Goal: Ask a question: Seek information or help from site administrators or community

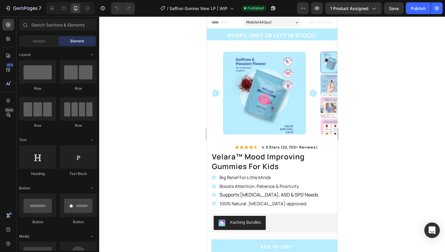
click at [434, 236] on div "Open Intercom Messenger" at bounding box center [433, 231] width 16 height 16
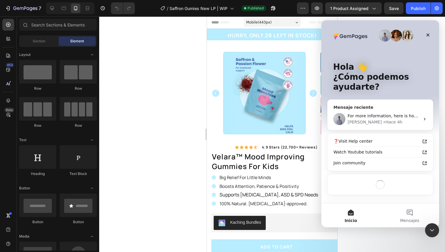
click at [391, 122] on div "Brad • Hace 4h" at bounding box center [384, 122] width 72 height 6
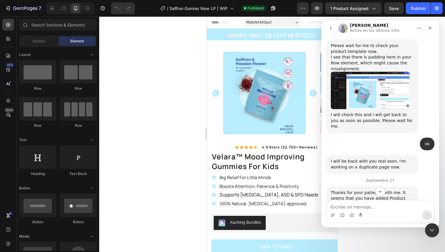
scroll to position [975, 0]
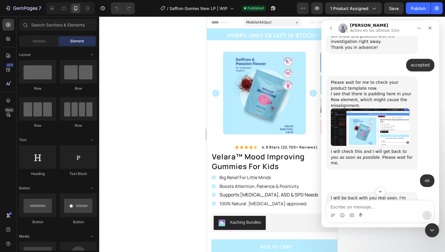
click at [149, 44] on div at bounding box center [272, 134] width 346 height 236
click at [14, 5] on div "7" at bounding box center [27, 8] width 28 height 7
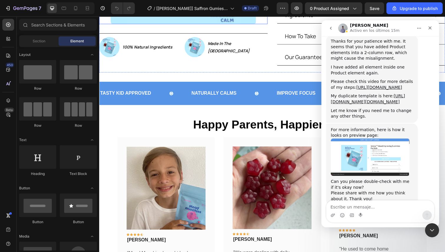
scroll to position [199, 0]
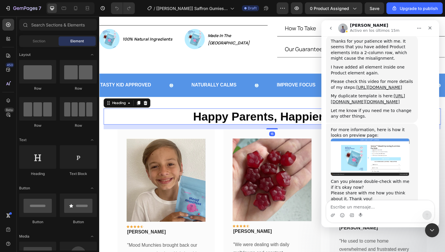
click at [159, 122] on h2 "Happy Parents, Happier Kids" at bounding box center [276, 119] width 345 height 16
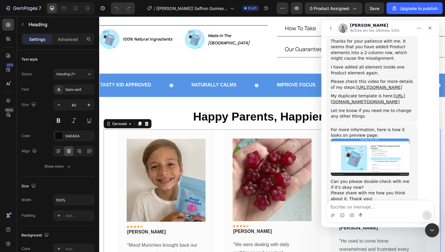
click at [113, 147] on div "Image Icon Icon Icon Icon Icon Row Rita Carroll Text block Row "Mood Munchies b…" at bounding box center [276, 219] width 345 height 175
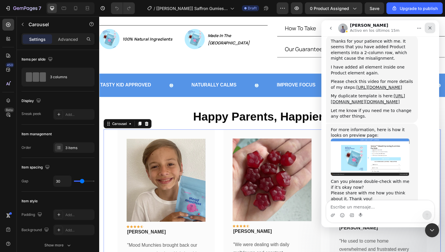
click at [428, 30] on div "Cerrar" at bounding box center [430, 28] width 11 height 11
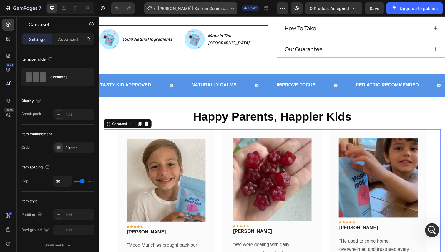
scroll to position [1164, 0]
click at [70, 10] on div at bounding box center [70, 8] width 48 height 12
click at [73, 10] on icon at bounding box center [76, 8] width 6 height 6
type input "25"
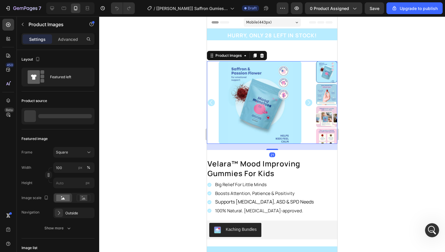
click at [261, 95] on img at bounding box center [260, 102] width 83 height 83
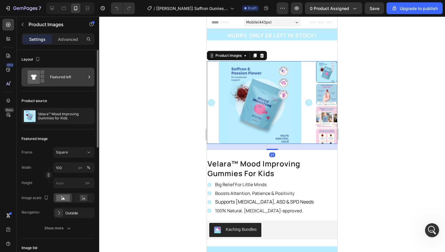
click at [50, 76] on div "Featured left" at bounding box center [68, 77] width 36 height 14
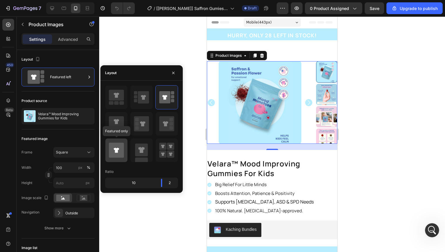
click at [120, 159] on div at bounding box center [116, 151] width 22 height 24
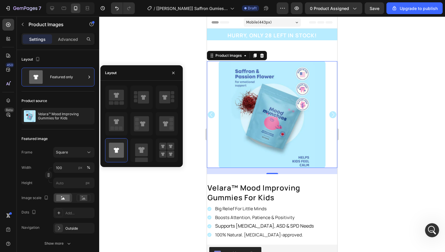
click at [413, 120] on div at bounding box center [272, 134] width 346 height 236
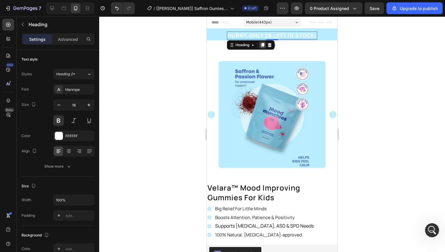
click at [262, 47] on icon at bounding box center [262, 45] width 5 height 5
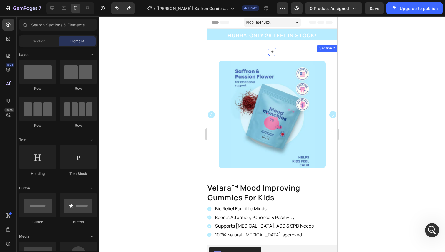
click at [279, 74] on img at bounding box center [272, 114] width 107 height 107
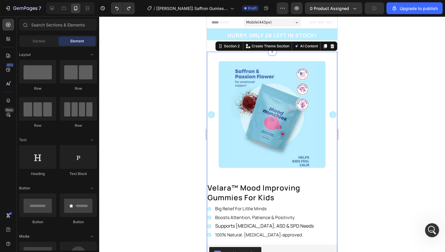
click at [278, 55] on div "Product Images Image 100% Natural Ingredients Text Block Row Image Made In The …" at bounding box center [272, 210] width 131 height 317
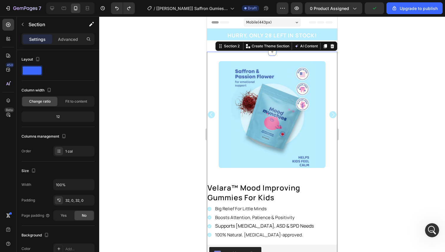
click at [278, 60] on div "Product Images Image 100% Natural Ingredients Text Block Row Image Made In The …" at bounding box center [272, 210] width 131 height 317
click at [277, 66] on img at bounding box center [272, 114] width 107 height 107
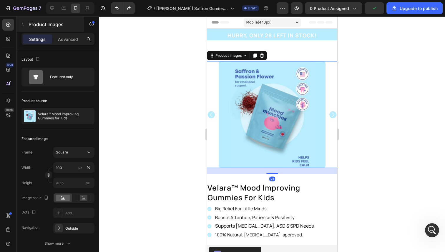
click at [75, 32] on div "Product Images" at bounding box center [50, 24] width 67 height 15
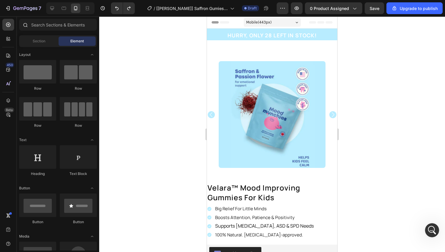
click at [39, 32] on div at bounding box center [58, 26] width 82 height 14
click at [39, 37] on div "Section" at bounding box center [38, 41] width 37 height 9
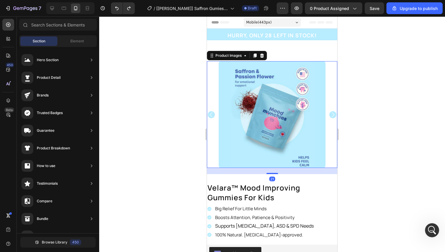
click at [313, 77] on img at bounding box center [272, 114] width 107 height 107
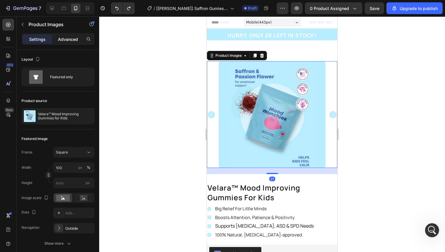
click at [66, 41] on p "Advanced" at bounding box center [68, 39] width 20 height 6
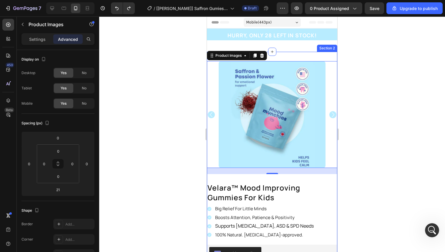
click at [293, 58] on div "Product Images 21 Image 100% Natural Ingredients Text Block Row Image Made In T…" at bounding box center [272, 210] width 131 height 317
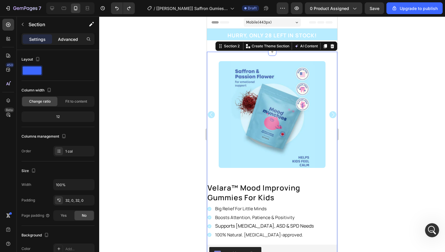
click at [63, 37] on p "Advanced" at bounding box center [68, 39] width 20 height 6
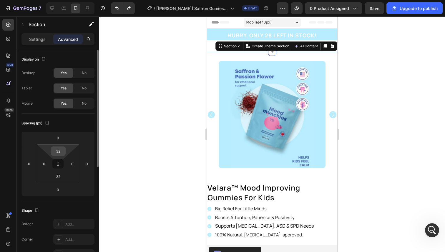
click at [60, 154] on input "32" at bounding box center [58, 151] width 12 height 9
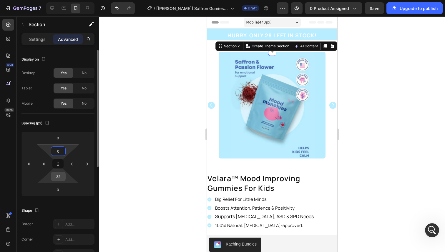
type input "0"
click at [58, 177] on input "32" at bounding box center [58, 176] width 12 height 9
type input "0"
click at [113, 196] on div at bounding box center [272, 134] width 346 height 236
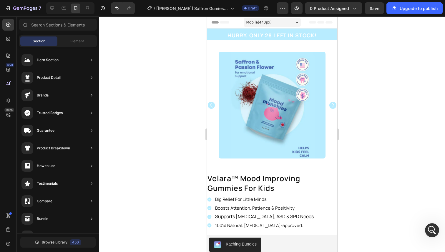
click at [399, 103] on div at bounding box center [272, 134] width 346 height 236
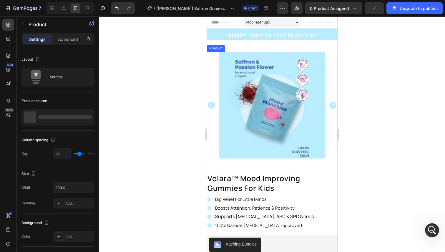
click at [214, 169] on div "Product Images Image 100% Natural Ingredients Text Block Row Image Made In The …" at bounding box center [272, 110] width 131 height 117
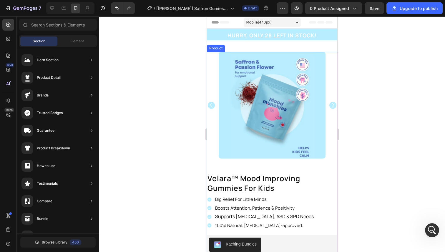
click at [211, 162] on div "Product Images Image 100% Natural Ingredients Text Block Row Image Made In The …" at bounding box center [272, 110] width 131 height 117
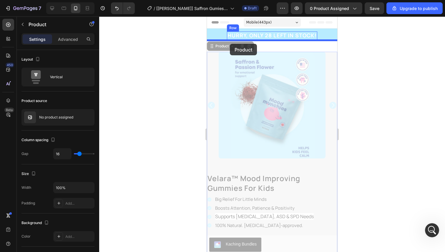
drag, startPoint x: 211, startPoint y: 49, endPoint x: 230, endPoint y: 44, distance: 19.5
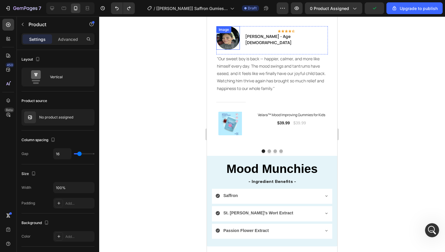
scroll to position [1063, 0]
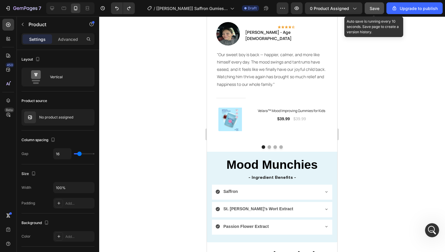
click at [378, 5] on button "Save" at bounding box center [374, 8] width 19 height 12
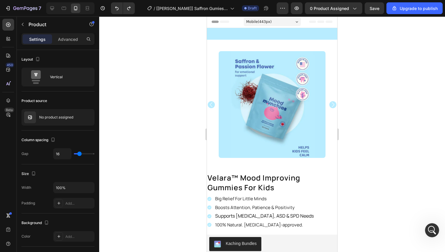
scroll to position [0, 0]
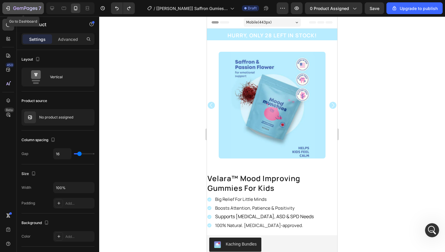
click at [23, 3] on button "7" at bounding box center [23, 8] width 42 height 12
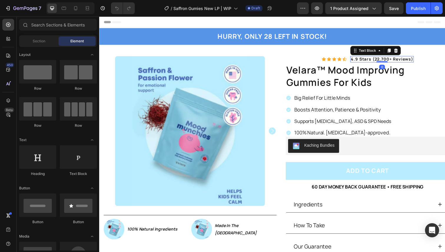
click at [365, 61] on p "4.9 stars (22,700+ reviews)" at bounding box center [388, 60] width 64 height 5
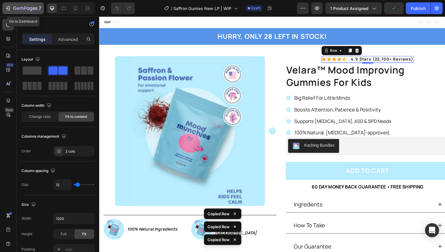
click at [19, 9] on icon "button" at bounding box center [25, 8] width 24 height 5
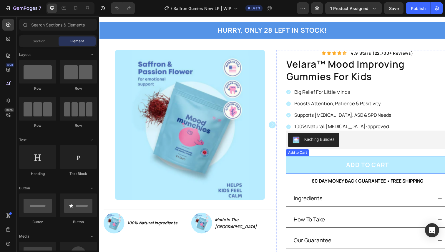
scroll to position [7, 0]
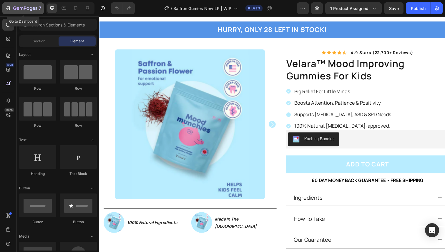
click at [22, 8] on icon "button" at bounding box center [25, 8] width 24 height 5
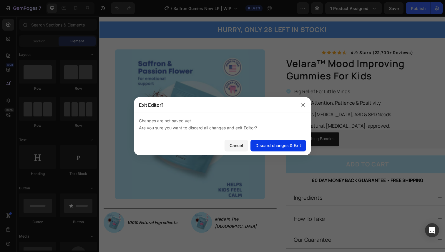
click at [257, 147] on div "Discard changes & Exit" at bounding box center [279, 146] width 46 height 6
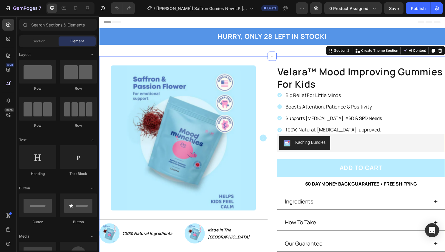
click at [331, 65] on div "Product Images Image 100% Natural Ingredients Text Block Row Image Made In The …" at bounding box center [276, 165] width 354 height 217
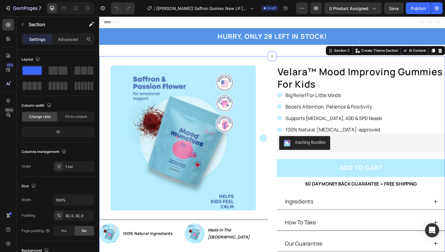
click at [331, 65] on div "Product Images Image 100% Natural Ingredients Text Block Row Image Made In The …" at bounding box center [276, 165] width 354 height 217
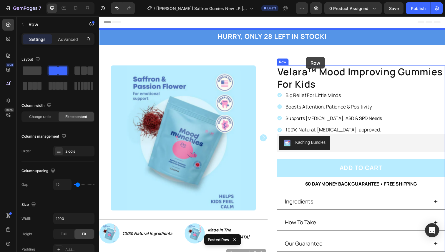
drag, startPoint x: 235, startPoint y: 123, endPoint x: 311, endPoint y: 58, distance: 99.0
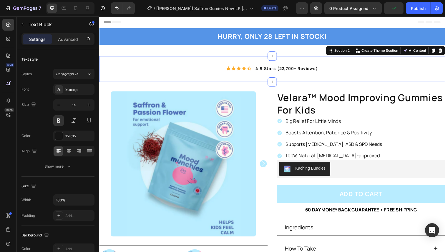
click at [347, 69] on div "Icon Icon Icon Icon Icon Icon List 4.9 stars (22,700+ reviews) Text Block Row" at bounding box center [276, 71] width 354 height 8
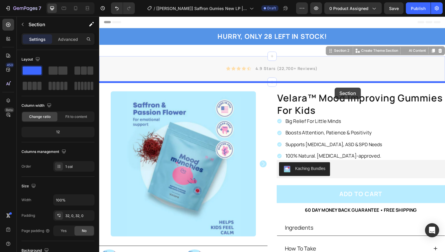
drag, startPoint x: 344, startPoint y: 63, endPoint x: 340, endPoint y: 89, distance: 26.5
drag, startPoint x: 326, startPoint y: 65, endPoint x: 311, endPoint y: 118, distance: 55.0
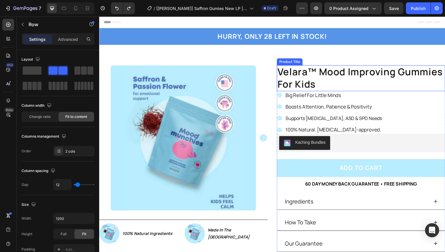
click at [313, 68] on h1 "velara™ mood improving gummies for kids" at bounding box center [367, 80] width 172 height 27
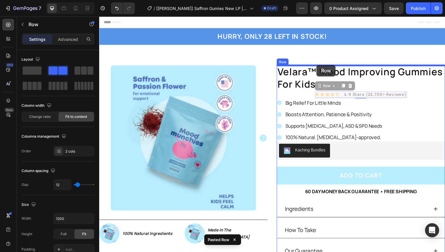
drag, startPoint x: 325, startPoint y: 89, endPoint x: 321, endPoint y: 66, distance: 23.0
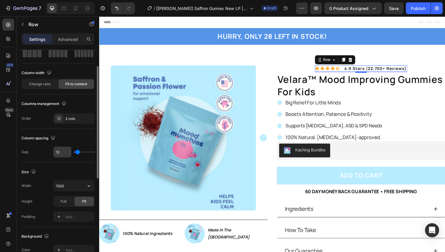
scroll to position [34, 0]
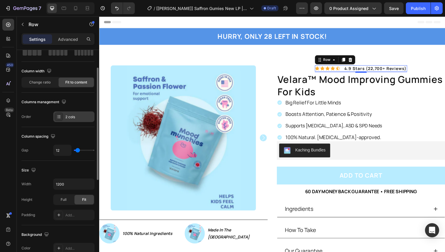
click at [69, 121] on div "2 cols" at bounding box center [73, 117] width 41 height 11
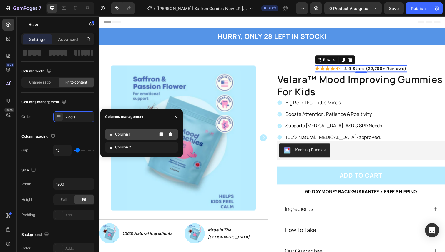
click at [124, 139] on div "Column 1" at bounding box center [141, 134] width 73 height 11
click at [123, 139] on div "Column 1" at bounding box center [141, 134] width 73 height 11
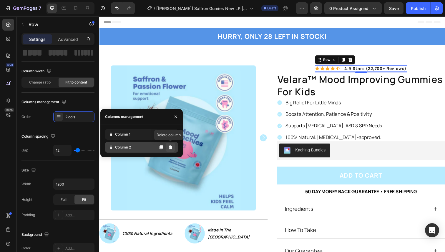
click at [169, 148] on icon at bounding box center [170, 147] width 5 height 5
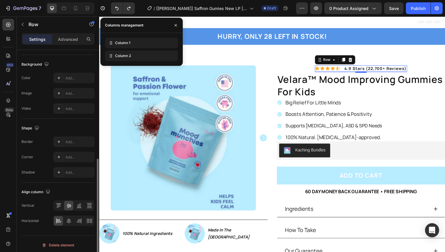
scroll to position [207, 0]
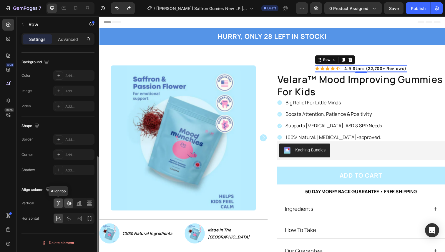
click at [57, 201] on icon at bounding box center [59, 204] width 6 height 6
click at [66, 204] on icon at bounding box center [69, 204] width 6 height 6
click at [58, 218] on icon at bounding box center [58, 217] width 3 height 1
click at [67, 218] on icon at bounding box center [69, 218] width 4 height 5
click at [60, 219] on icon at bounding box center [59, 219] width 6 height 6
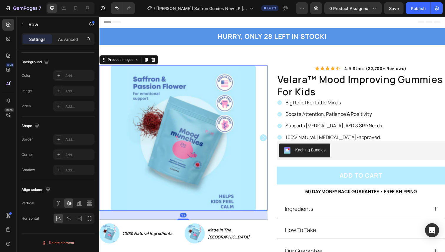
click at [221, 161] on img at bounding box center [185, 141] width 148 height 148
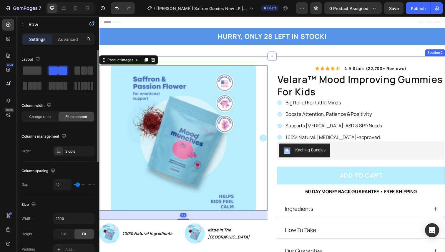
click at [329, 67] on div "Icon Icon Icon Icon Icon Icon List" at bounding box center [333, 70] width 26 height 6
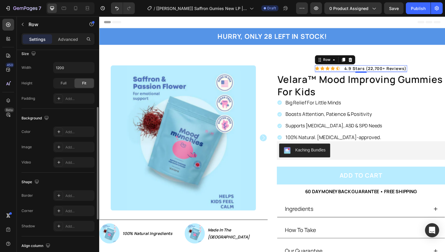
scroll to position [207, 0]
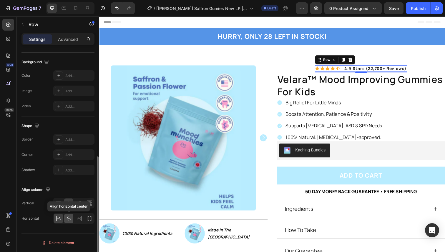
click at [65, 219] on div at bounding box center [68, 218] width 9 height 9
click at [78, 219] on icon at bounding box center [79, 219] width 6 height 6
click at [87, 219] on icon at bounding box center [87, 218] width 0 height 5
click at [62, 218] on div at bounding box center [58, 218] width 9 height 9
click at [59, 218] on icon at bounding box center [59, 219] width 6 height 6
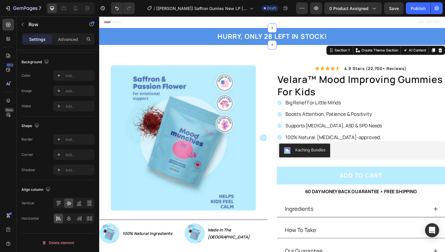
scroll to position [140, 0]
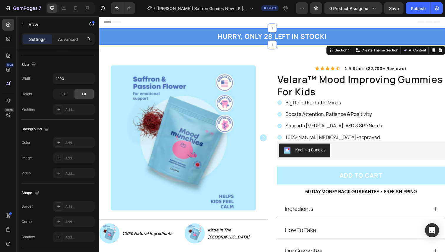
click at [186, 40] on div "HURRY, ONLY 28 LEFT IN STOCK! Heading Row" at bounding box center [276, 37] width 345 height 10
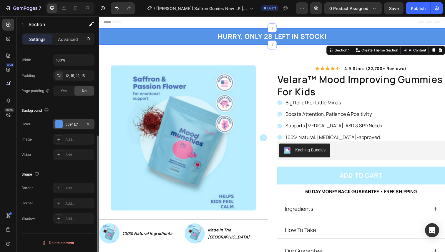
click at [61, 125] on div at bounding box center [59, 124] width 8 height 8
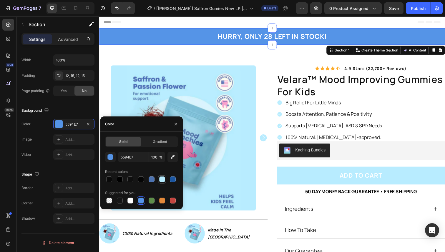
click at [161, 179] on div at bounding box center [162, 180] width 6 height 6
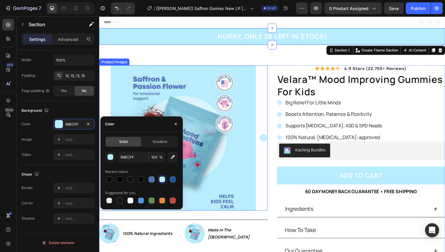
type input "5594E7"
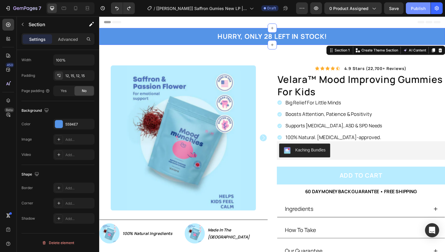
click at [411, 9] on button "Publish" at bounding box center [418, 8] width 25 height 12
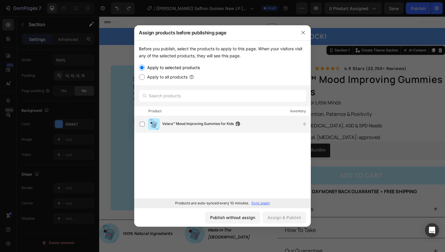
click at [186, 124] on span "Velara™ Mood Improving Gummies for Kids" at bounding box center [198, 124] width 72 height 6
click at [285, 214] on button "Assign & Publish" at bounding box center [285, 218] width 44 height 12
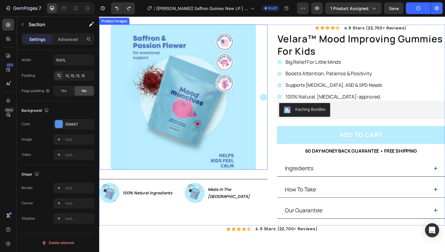
scroll to position [45, 0]
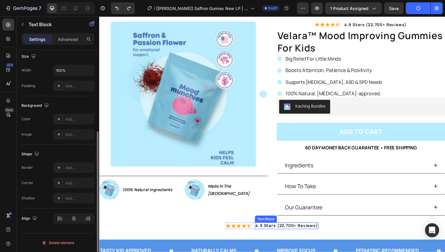
click at [265, 232] on p "4.9 stars (22,700+ reviews)" at bounding box center [291, 230] width 64 height 5
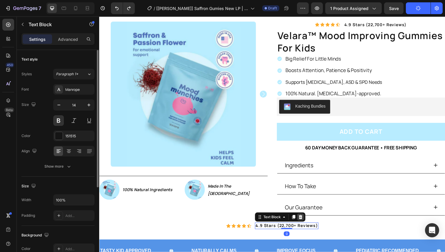
click at [305, 220] on icon at bounding box center [305, 221] width 5 height 5
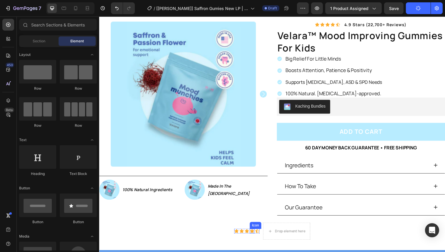
click at [257, 237] on div "Icon" at bounding box center [255, 236] width 5 height 5
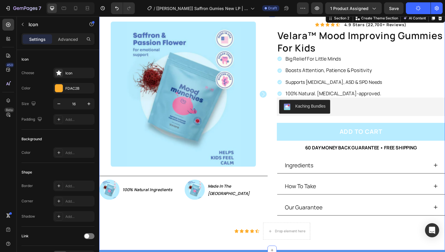
click at [316, 237] on div "Product Images Image 100% Natural Ingredients Text Block Row Image Made In The …" at bounding box center [276, 134] width 354 height 225
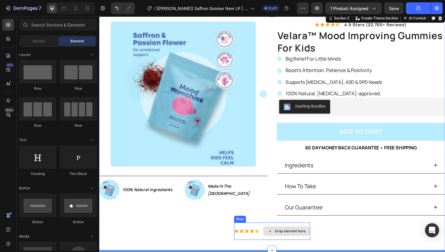
click at [310, 240] on div "Drop element here" at bounding box center [291, 236] width 48 height 9
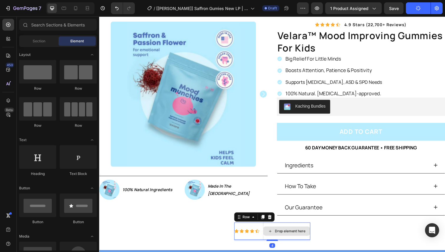
click at [309, 245] on div "Drop element here" at bounding box center [291, 236] width 48 height 18
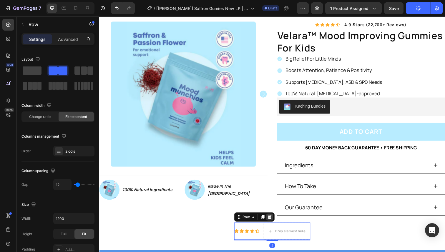
click at [274, 222] on icon at bounding box center [274, 222] width 4 height 4
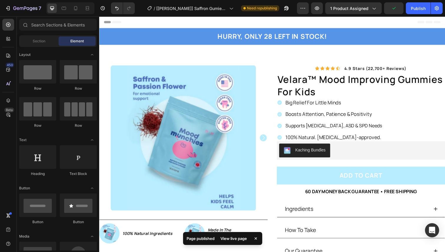
drag, startPoint x: 464, startPoint y: 21, endPoint x: 300, endPoint y: 21, distance: 164.4
click at [422, 8] on div "Publish" at bounding box center [418, 8] width 15 height 6
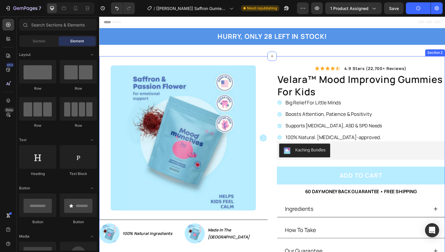
click at [114, 63] on div "Product Images Image 100% Natural Ingredients Text Block Row Image Made In The …" at bounding box center [276, 169] width 354 height 225
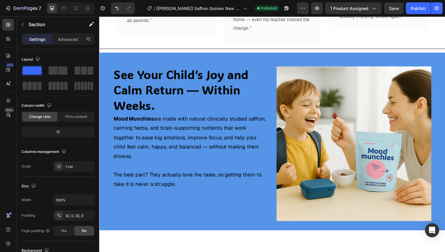
scroll to position [468, 0]
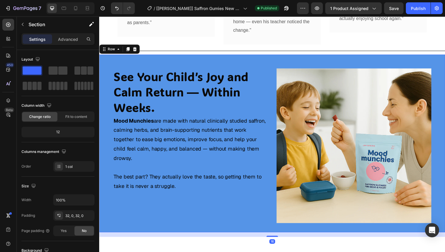
click at [259, 56] on div "Image See Your Child’s Joy and Calm Return — Within Weeks. Heading Mood Munchie…" at bounding box center [276, 147] width 354 height 182
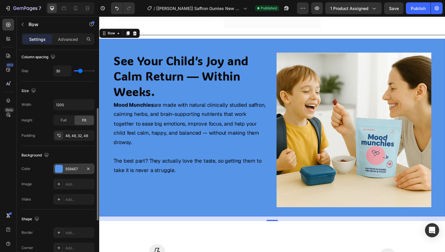
scroll to position [114, 0]
click at [64, 170] on div "5594E7" at bounding box center [73, 169] width 41 height 11
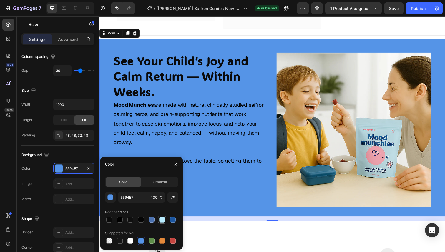
click at [162, 217] on div at bounding box center [162, 220] width 7 height 7
type input "B8ECFF"
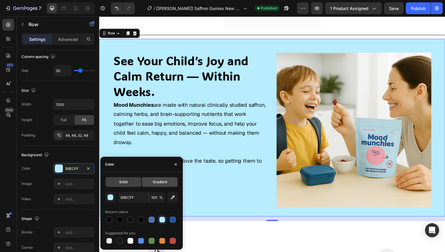
click at [155, 181] on span "Gradient" at bounding box center [160, 182] width 14 height 5
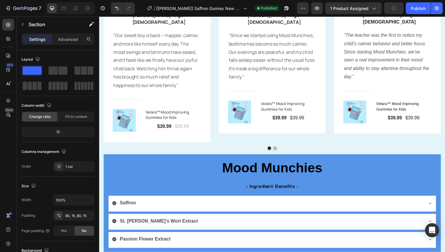
scroll to position [1026, 0]
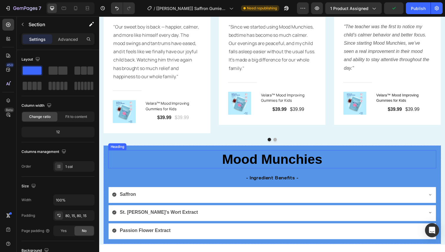
click at [142, 157] on h2 "Mood Munchies" at bounding box center [275, 162] width 335 height 19
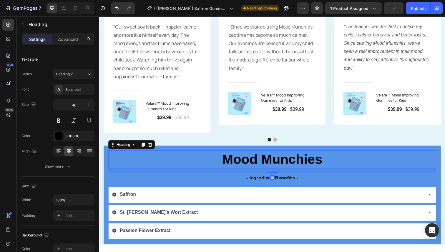
click at [132, 172] on div "16" at bounding box center [275, 174] width 335 height 5
click at [124, 180] on p "- Ingredient Benefits -" at bounding box center [276, 181] width 334 height 9
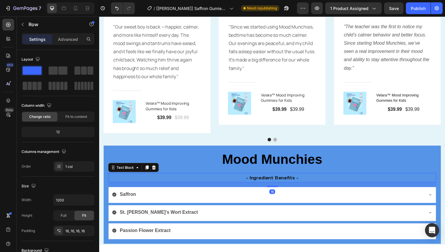
click at [107, 181] on div "Mood Munchies Heading - Ingredient Benefits - Text Block 16 Saffron St. John's …" at bounding box center [276, 199] width 345 height 100
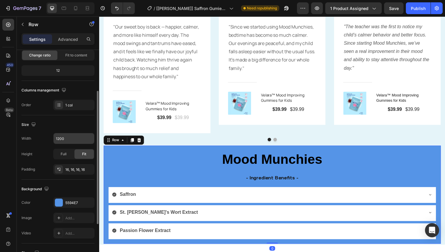
scroll to position [66, 0]
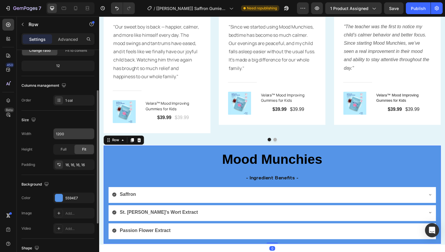
click at [61, 203] on div "5594E7" at bounding box center [73, 198] width 41 height 11
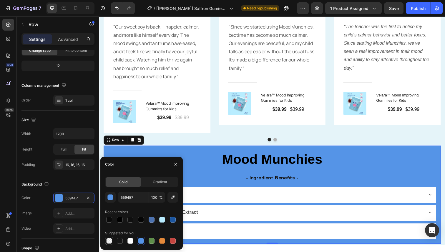
click at [112, 239] on div at bounding box center [109, 241] width 6 height 6
type input "000000"
type input "0"
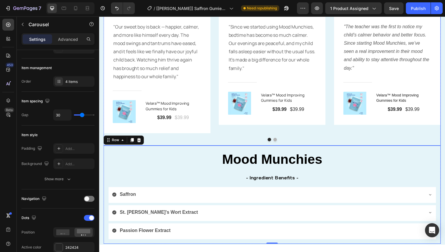
click at [214, 138] on div "Image Icon Icon Icon Icon Icon Row Emily M. - Age 44 Text block Row "Our sweet …" at bounding box center [276, 67] width 345 height 162
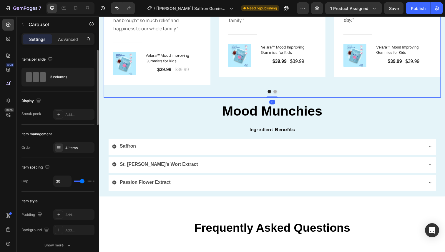
scroll to position [1078, 0]
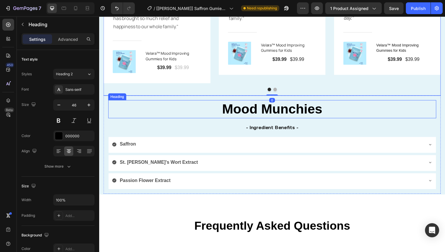
click at [190, 102] on h2 "Mood Munchies" at bounding box center [275, 111] width 335 height 19
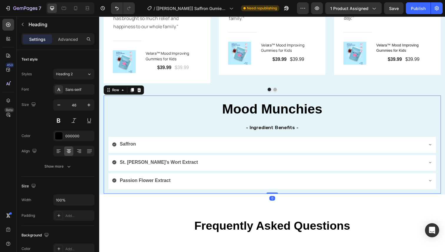
click at [106, 128] on div "Mood Munchies Heading - Ingredient Benefits - Text Block Saffron St. John's Wor…" at bounding box center [276, 148] width 345 height 100
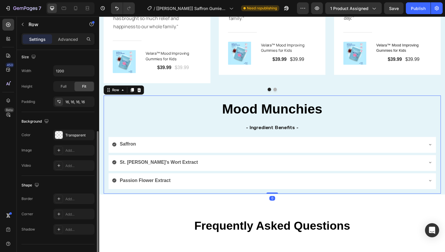
scroll to position [137, 0]
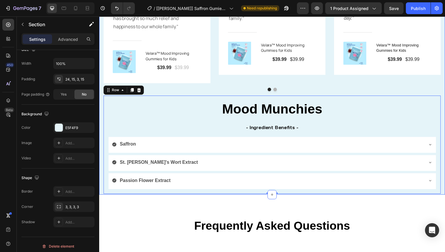
click at [100, 126] on div "Image Icon Icon Icon Icon Icon Row Emily M. - Age 44 Text block Row "Our sweet …" at bounding box center [276, 63] width 354 height 271
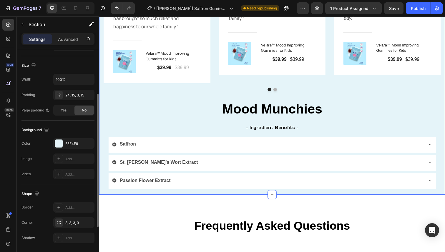
scroll to position [126, 0]
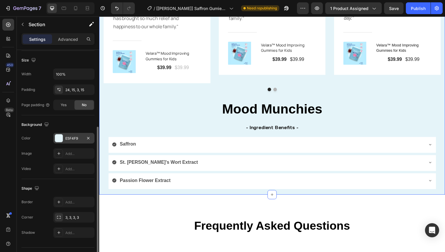
click at [61, 141] on div at bounding box center [59, 139] width 8 height 8
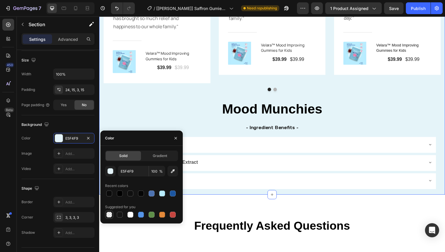
click at [112, 216] on div at bounding box center [109, 215] width 6 height 6
type input "000000"
type input "0"
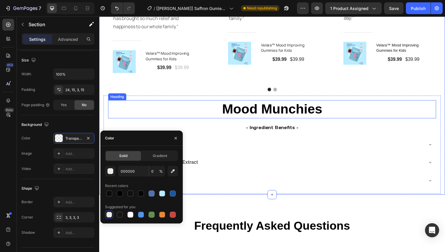
type input "E5F4F9"
type input "100"
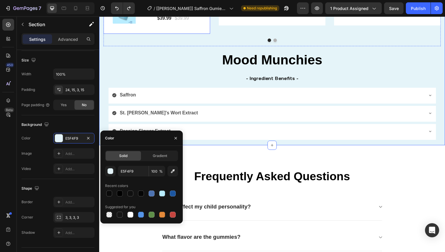
scroll to position [1129, 0]
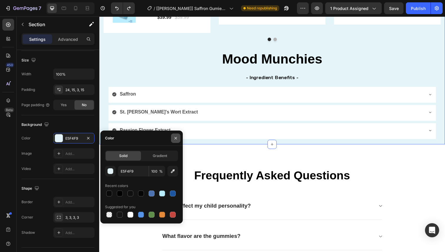
click at [178, 141] on button "button" at bounding box center [175, 138] width 9 height 9
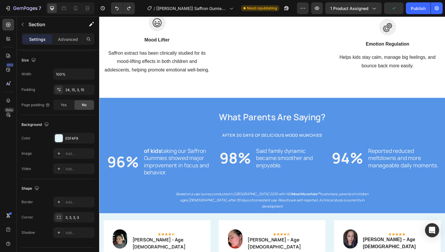
scroll to position [780, 0]
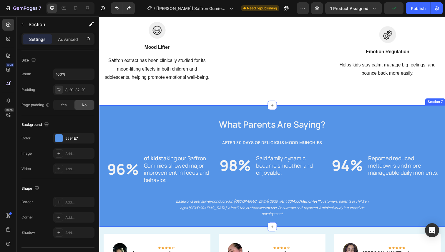
click at [148, 121] on div "What Parents Are Saying? Heading AFTER 30 DAYS OF DELICIOUS mood MUNCHies Headi…" at bounding box center [276, 166] width 342 height 113
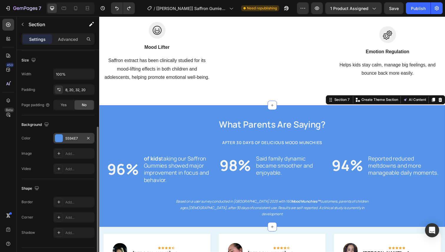
click at [62, 136] on div at bounding box center [59, 139] width 8 height 8
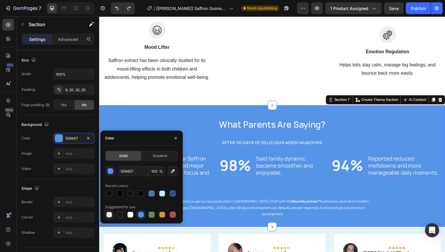
click at [109, 215] on div at bounding box center [109, 215] width 6 height 6
type input "000000"
type input "0"
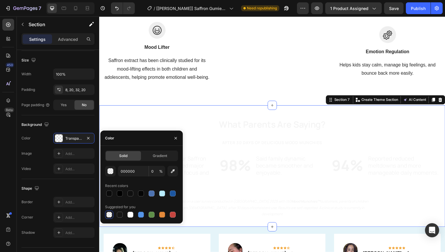
type input "5594E7"
type input "100"
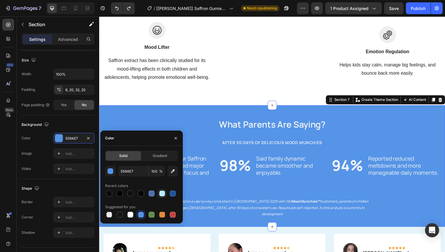
click at [160, 193] on div at bounding box center [162, 194] width 6 height 6
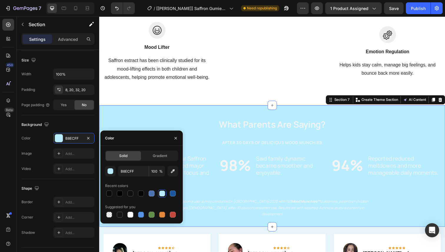
type input "5594E7"
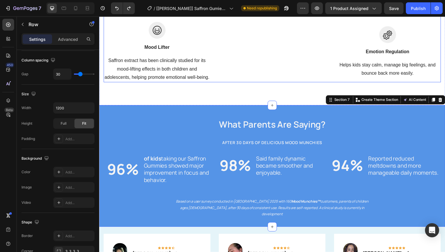
click at [233, 80] on div "Image" at bounding box center [276, 15] width 109 height 138
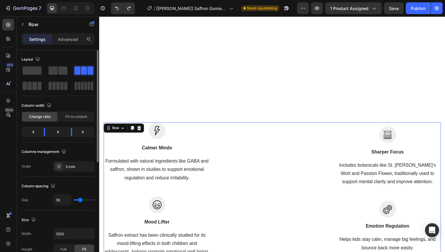
scroll to position [527, 0]
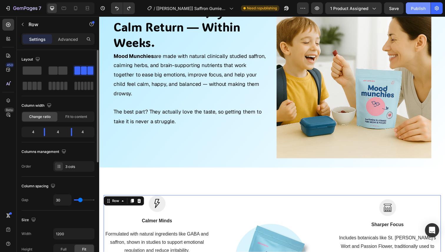
click at [419, 7] on div "Publish" at bounding box center [418, 8] width 15 height 6
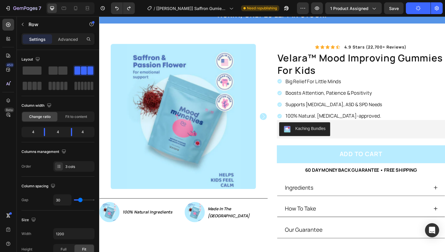
scroll to position [0, 0]
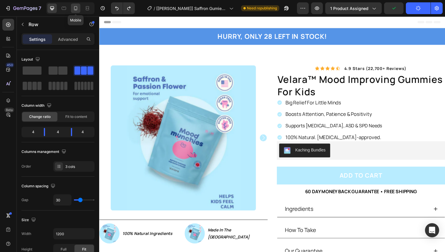
click at [78, 9] on icon at bounding box center [76, 8] width 6 height 6
type input "100%"
type input "0"
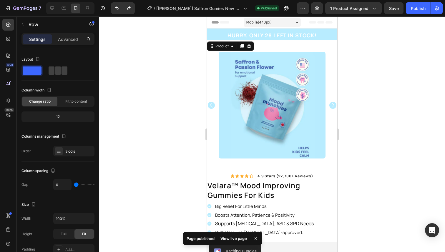
click at [274, 164] on div "Product Images Image 100% Natural Ingredients Text Block Row Image Made In The …" at bounding box center [272, 110] width 131 height 117
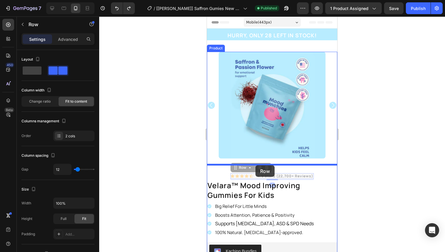
drag, startPoint x: 255, startPoint y: 177, endPoint x: 256, endPoint y: 166, distance: 11.2
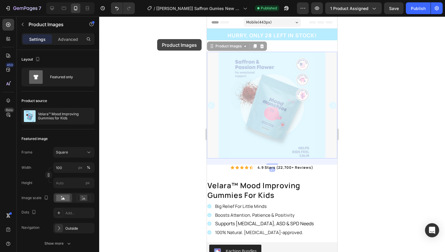
click at [157, 39] on div at bounding box center [272, 134] width 346 height 236
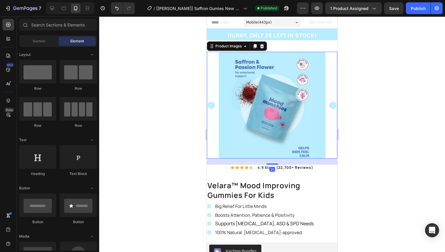
click at [211, 71] on div at bounding box center [272, 105] width 131 height 107
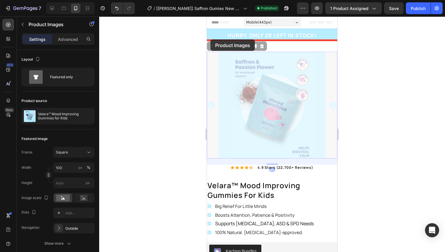
drag, startPoint x: 211, startPoint y: 49, endPoint x: 211, endPoint y: 40, distance: 8.8
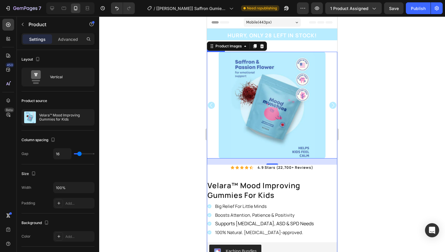
click at [209, 176] on div "Product Images 21 Icon Icon Icon Icon Icon Icon List 4.9 stars (22,700+ reviews…" at bounding box center [272, 204] width 131 height 305
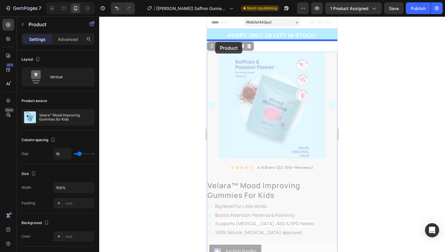
drag, startPoint x: 214, startPoint y: 48, endPoint x: 216, endPoint y: 42, distance: 6.8
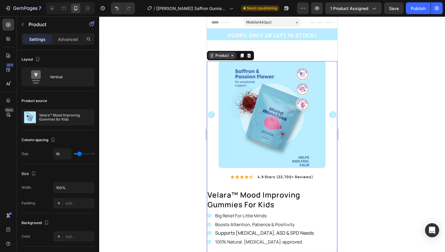
click at [218, 55] on div "Product" at bounding box center [222, 55] width 16 height 5
click at [231, 58] on icon at bounding box center [232, 55] width 5 height 5
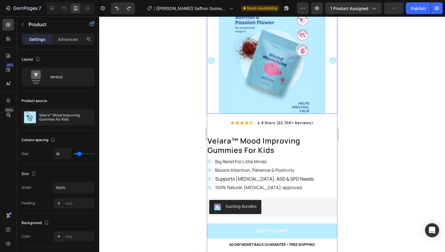
scroll to position [47, 0]
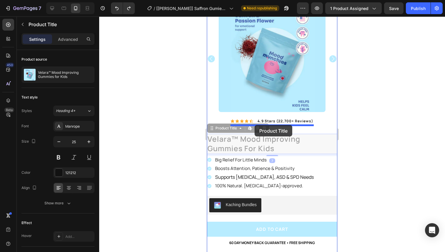
drag, startPoint x: 254, startPoint y: 139, endPoint x: 255, endPoint y: 125, distance: 13.9
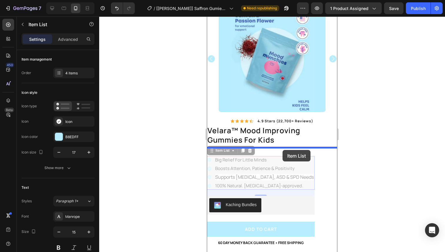
drag, startPoint x: 292, startPoint y: 181, endPoint x: 283, endPoint y: 150, distance: 32.3
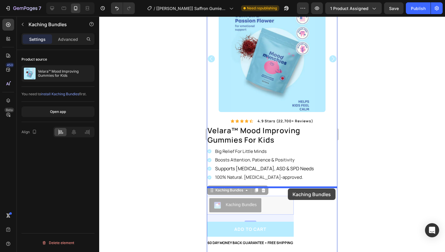
drag, startPoint x: 292, startPoint y: 204, endPoint x: 288, endPoint y: 189, distance: 15.7
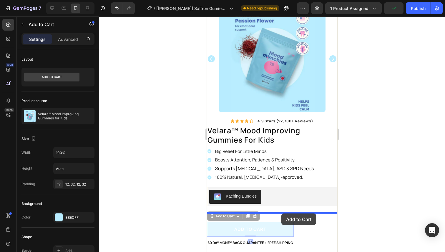
drag, startPoint x: 281, startPoint y: 230, endPoint x: 282, endPoint y: 214, distance: 15.9
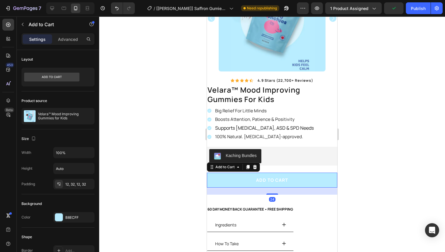
scroll to position [90, 0]
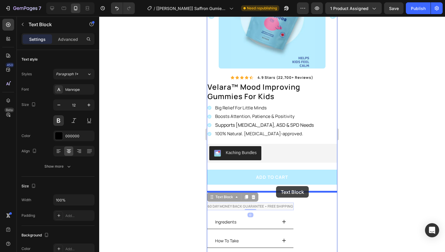
drag, startPoint x: 277, startPoint y: 208, endPoint x: 276, endPoint y: 186, distance: 21.5
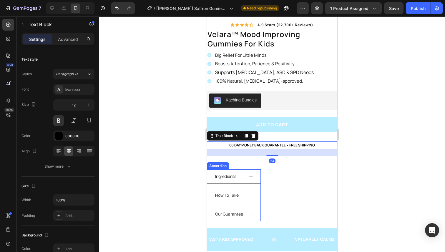
scroll to position [144, 0]
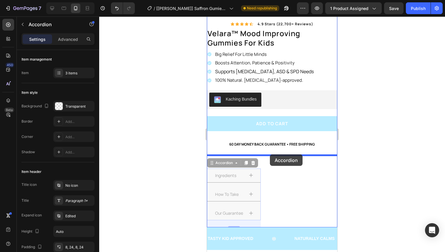
drag, startPoint x: 257, startPoint y: 198, endPoint x: 270, endPoint y: 154, distance: 45.3
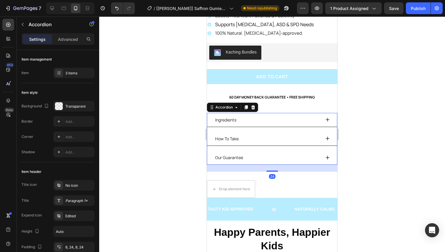
scroll to position [194, 0]
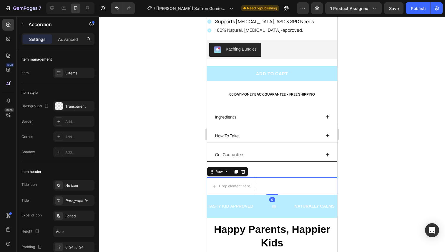
click at [278, 184] on div "Drop element here Row 0" at bounding box center [272, 187] width 131 height 18
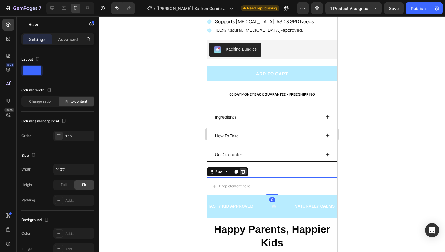
click at [245, 172] on icon at bounding box center [244, 172] width 4 height 4
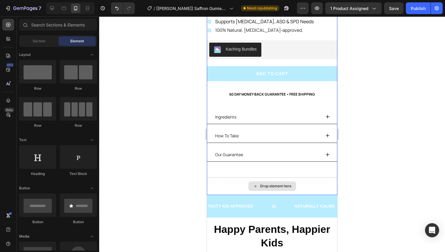
click at [253, 185] on div "Drop element here" at bounding box center [273, 186] width 48 height 9
click at [239, 185] on div "Drop element here" at bounding box center [272, 187] width 131 height 18
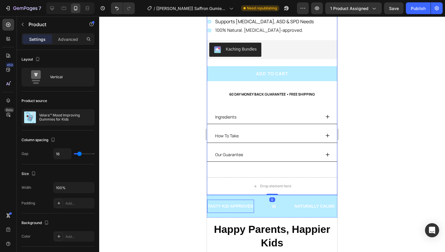
click at [247, 202] on div "TASTY KID APPROVED" at bounding box center [230, 206] width 47 height 9
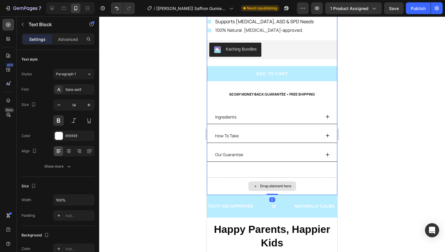
click at [240, 184] on div "Drop element here" at bounding box center [272, 187] width 131 height 18
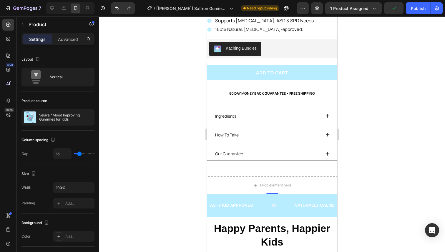
scroll to position [195, 0]
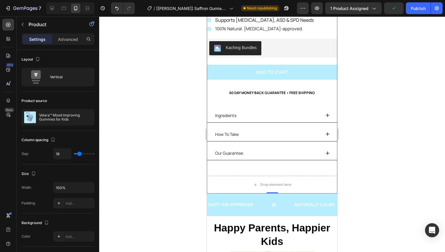
click at [248, 176] on div "Drop element here" at bounding box center [272, 185] width 131 height 18
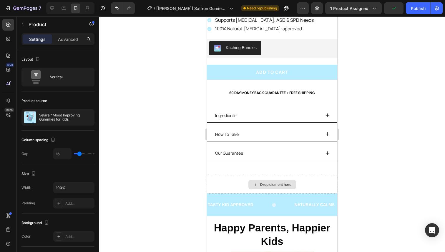
click at [260, 186] on div "Drop element here" at bounding box center [275, 185] width 31 height 5
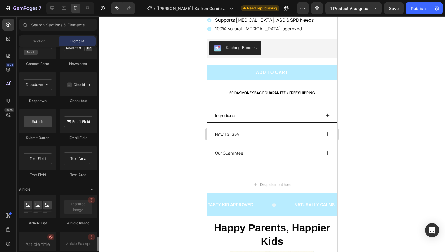
scroll to position [1581, 0]
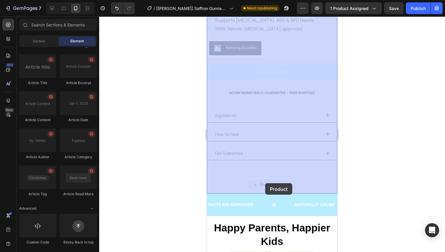
drag, startPoint x: 285, startPoint y: 188, endPoint x: 265, endPoint y: 184, distance: 19.6
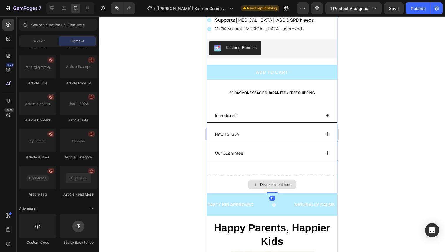
click at [265, 184] on div "Drop element here" at bounding box center [275, 185] width 31 height 5
click at [222, 174] on div "Product Images Icon Icon Icon Icon Icon Icon List 4.9 stars (22,700+ reviews) T…" at bounding box center [272, 25] width 131 height 337
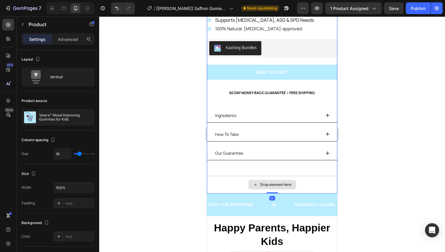
click at [224, 179] on div "Drop element here" at bounding box center [272, 185] width 131 height 18
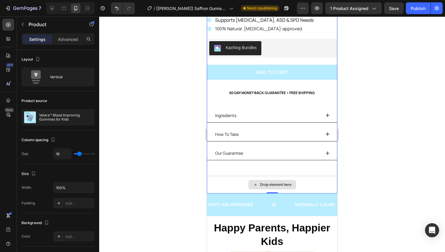
click at [224, 179] on div "Drop element here" at bounding box center [272, 185] width 131 height 18
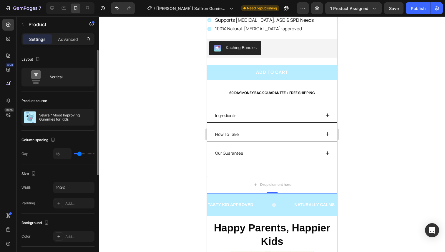
type input "19"
type input "14"
type input "11"
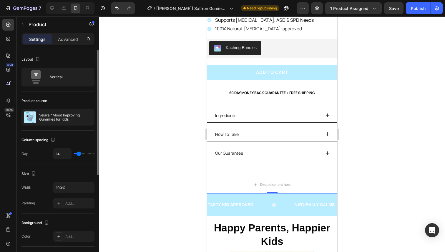
type input "11"
type input "8"
type input "5"
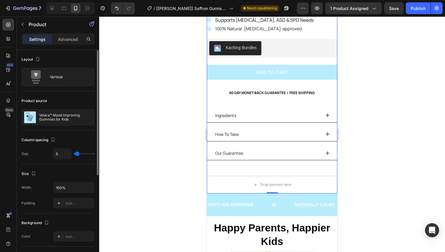
type input "3"
type input "2"
type input "1"
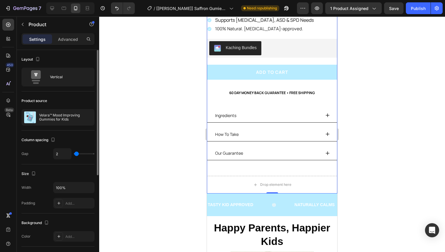
type input "1"
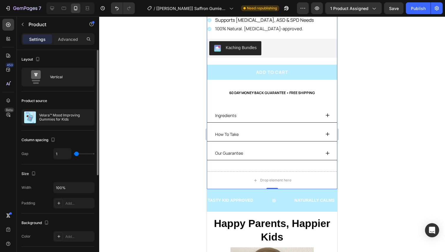
type input "0"
drag, startPoint x: 80, startPoint y: 154, endPoint x: 66, endPoint y: 152, distance: 14.3
type input "0"
click at [74, 153] on input "range" at bounding box center [84, 153] width 21 height 1
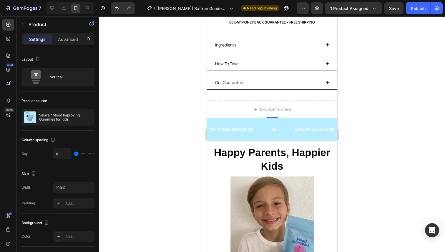
scroll to position [264, 0]
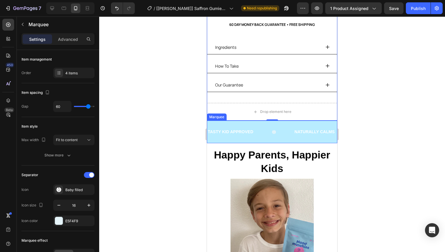
click at [263, 141] on div "TASTY KID APPROVED Text Block NATURALLY CALMS Text Block IMPROVE FOCUS Text Blo…" at bounding box center [272, 132] width 131 height 23
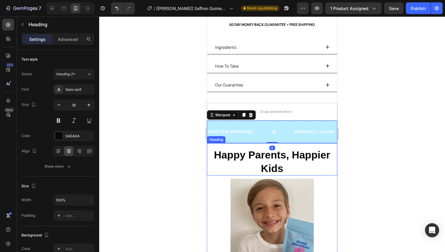
click at [258, 151] on h2 "Happy Parents, Happier Kids" at bounding box center [272, 162] width 131 height 28
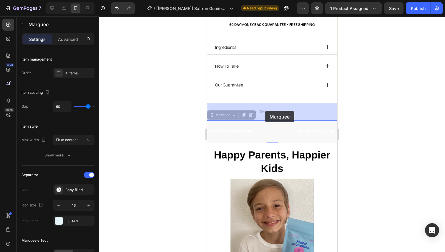
drag, startPoint x: 259, startPoint y: 134, endPoint x: 265, endPoint y: 111, distance: 23.6
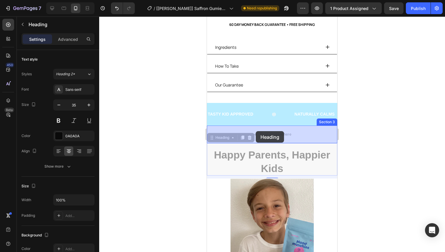
drag, startPoint x: 255, startPoint y: 154, endPoint x: 256, endPoint y: 131, distance: 23.3
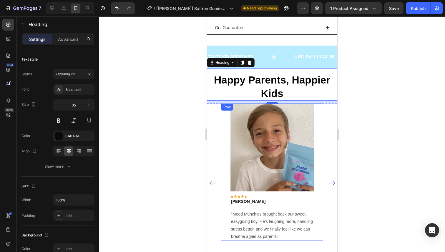
scroll to position [304, 0]
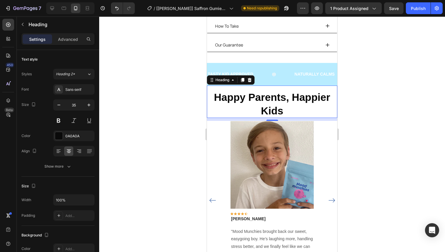
click at [346, 90] on div at bounding box center [272, 134] width 346 height 236
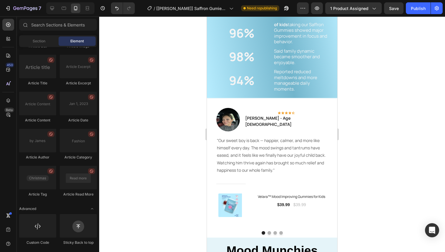
scroll to position [975, 0]
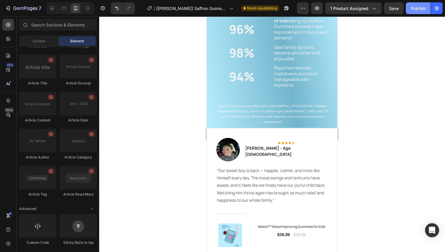
click at [421, 8] on div "Publish" at bounding box center [418, 8] width 15 height 6
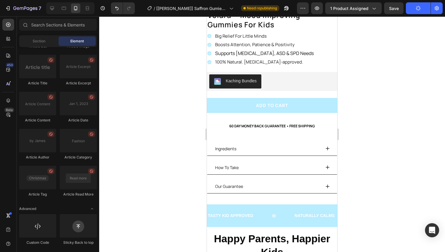
scroll to position [157, 0]
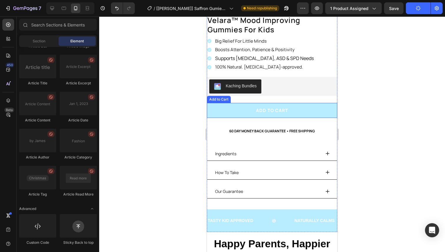
click at [303, 115] on button "Add to cart" at bounding box center [272, 110] width 131 height 15
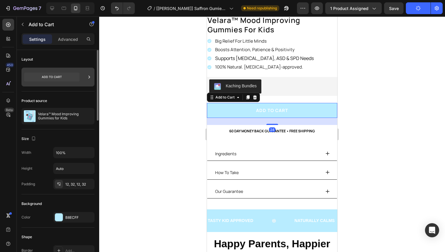
click at [73, 78] on icon at bounding box center [51, 77] width 55 height 9
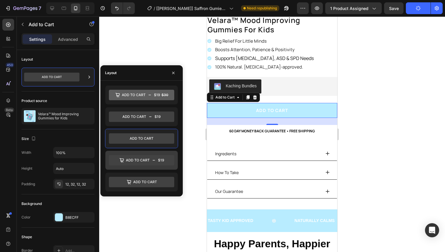
click at [148, 161] on icon at bounding box center [141, 160] width 65 height 11
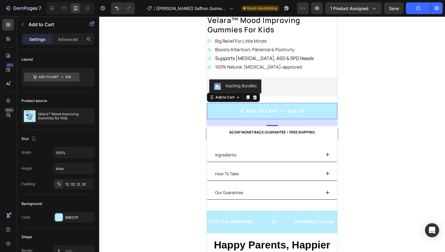
click at [358, 94] on div at bounding box center [272, 134] width 346 height 236
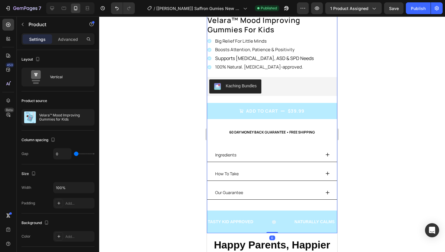
click at [255, 143] on div "Product Images Icon Icon Icon Icon Icon Icon List 4.9 stars (22,700+ reviews) T…" at bounding box center [272, 53] width 131 height 316
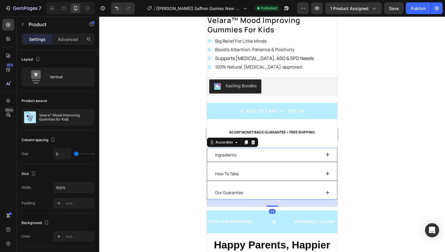
click at [247, 163] on div "Ingredients How To Take Our Guarantee" at bounding box center [272, 174] width 131 height 52
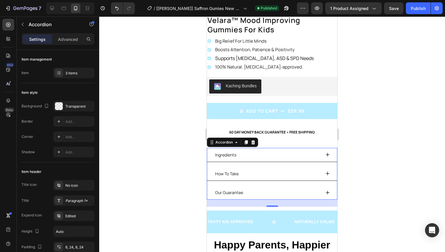
click at [280, 149] on div "Ingredients" at bounding box center [272, 155] width 130 height 14
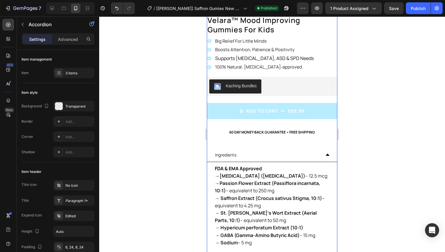
click at [276, 138] on div "Product Images Icon Icon Icon Icon Icon Icon List 4.9 stars (22,700+ reviews) T…" at bounding box center [272, 100] width 131 height 411
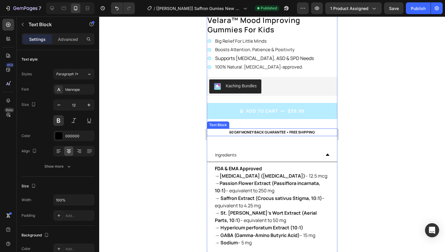
click at [273, 132] on p "60 DAY MONEY BACK GUARANTEE • FREE SHIPPING" at bounding box center [272, 132] width 129 height 6
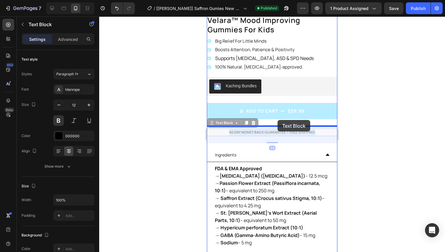
drag, startPoint x: 279, startPoint y: 133, endPoint x: 278, endPoint y: 120, distance: 12.7
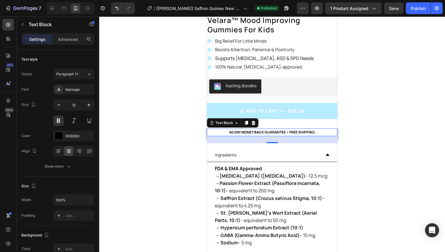
click at [280, 125] on div "Add to cart $39.99 Add to Cart" at bounding box center [272, 114] width 131 height 23
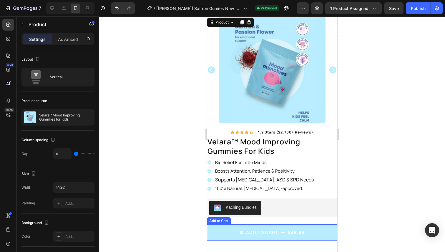
scroll to position [0, 0]
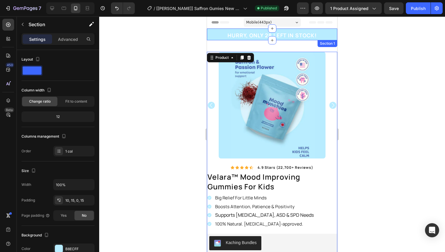
click at [213, 31] on div "HURRY, ONLY 28 LEFT IN STOCK! Heading Row Section 1" at bounding box center [272, 35] width 131 height 12
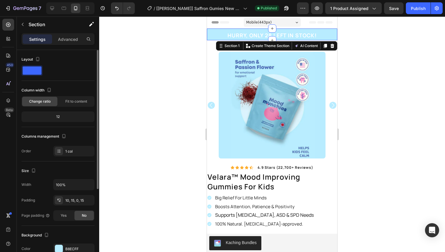
scroll to position [17, 0]
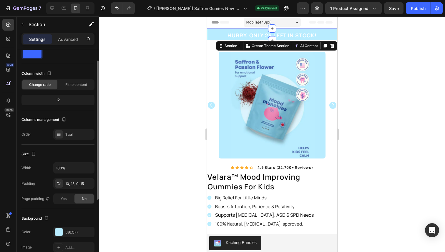
click at [66, 238] on div "The changes might be hidden by the video. Color B8ECFF Image Add... Video Add..." at bounding box center [58, 247] width 73 height 41
click at [66, 232] on div "B8ECFF" at bounding box center [73, 232] width 17 height 5
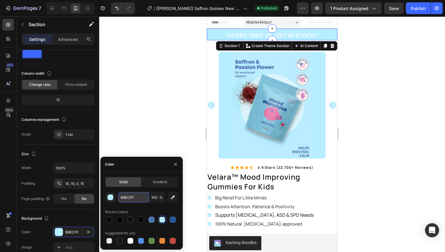
click at [133, 200] on input "B8ECFF" at bounding box center [133, 197] width 31 height 11
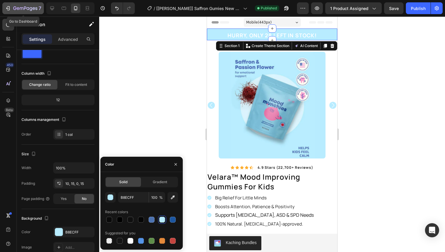
click at [22, 9] on icon "button" at bounding box center [25, 8] width 24 height 5
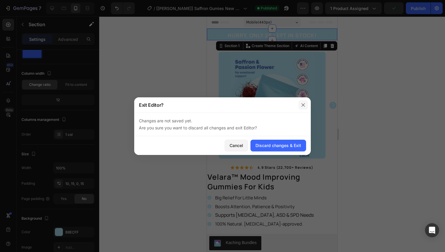
click at [306, 104] on button "button" at bounding box center [303, 104] width 9 height 9
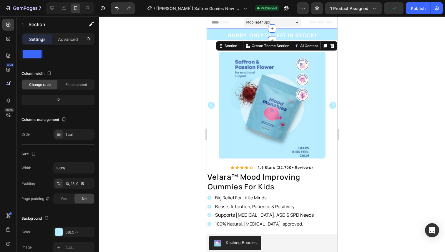
click at [406, 24] on div at bounding box center [272, 134] width 346 height 236
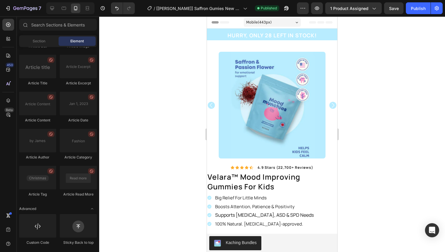
click at [412, 19] on div at bounding box center [272, 134] width 346 height 236
click at [412, 16] on div "7 / [Brad] Saffron Gumies New LP | WIP Published Preview 1 product assigned Sav…" at bounding box center [222, 8] width 445 height 17
click at [25, 4] on button "7" at bounding box center [23, 8] width 42 height 12
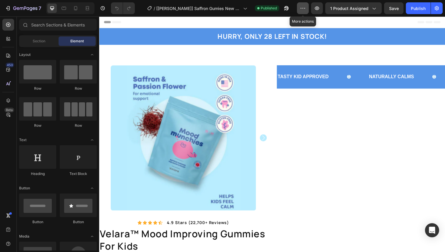
click at [302, 6] on icon "button" at bounding box center [303, 8] width 6 height 6
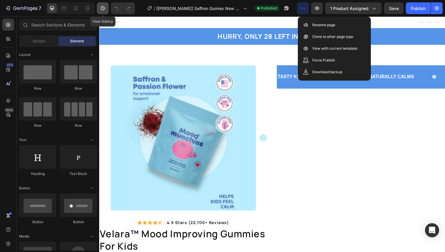
click at [100, 8] on button "button" at bounding box center [103, 8] width 12 height 12
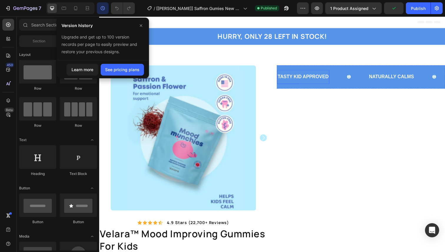
scroll to position [17, 0]
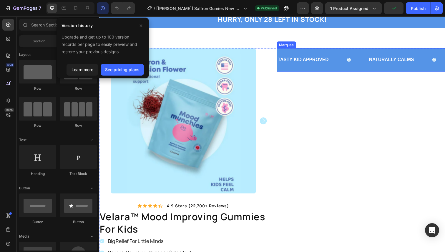
click at [356, 68] on div "TASTY KID APPROVED Text Block NATURALLY CALMS Text Block IMPROVE FOCUS Text Blo…" at bounding box center [367, 61] width 172 height 24
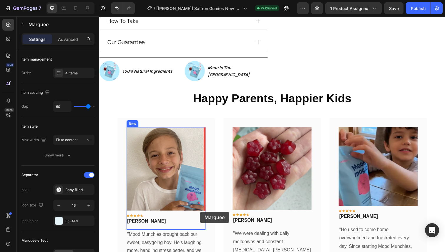
scroll to position [408, 0]
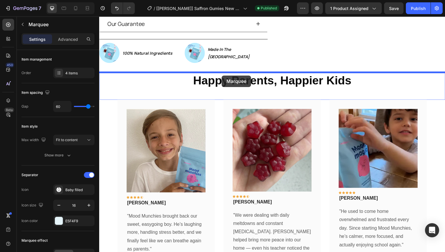
drag, startPoint x: 285, startPoint y: 44, endPoint x: 224, endPoint y: 77, distance: 69.5
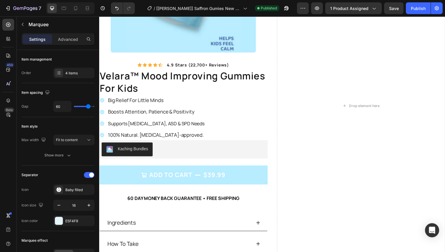
scroll to position [0, 0]
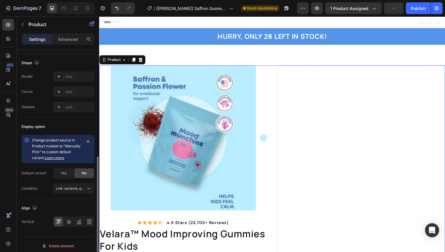
scroll to position [197, 0]
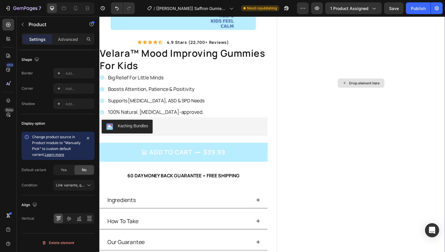
click at [366, 85] on div "Drop element here" at bounding box center [370, 84] width 31 height 5
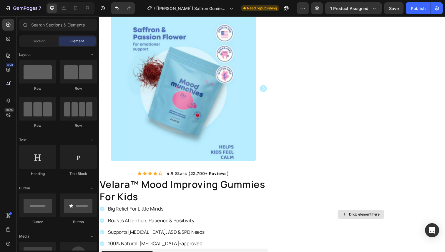
scroll to position [0, 0]
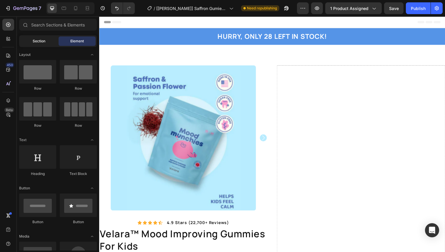
click at [45, 41] on div "Section" at bounding box center [38, 41] width 37 height 9
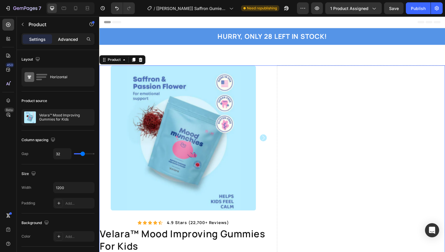
click at [78, 38] on div "Advanced" at bounding box center [67, 38] width 29 height 9
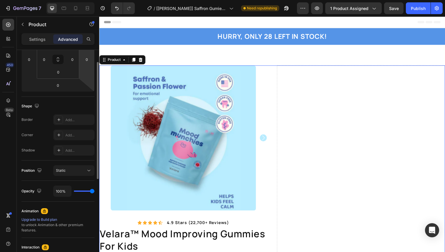
scroll to position [190, 0]
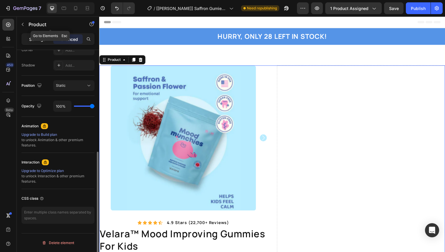
click at [42, 36] on div "Settings" at bounding box center [37, 38] width 29 height 9
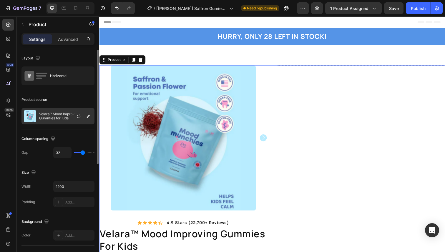
scroll to position [0, 0]
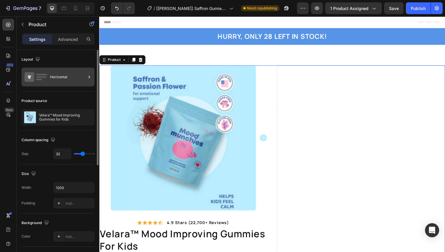
click at [68, 84] on div "Horizontal" at bounding box center [58, 77] width 73 height 19
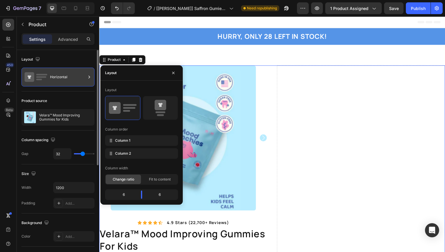
click at [68, 84] on div "Horizontal" at bounding box center [58, 77] width 73 height 19
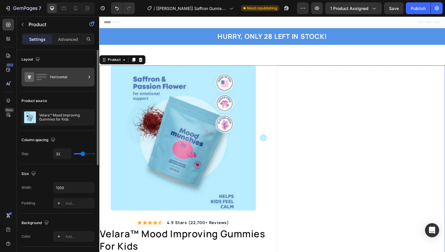
click at [68, 84] on div "Horizontal" at bounding box center [58, 77] width 73 height 19
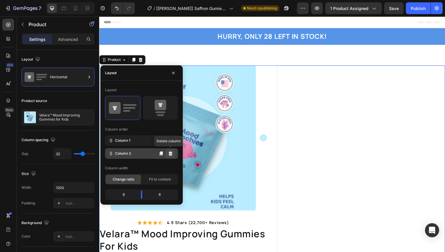
click at [172, 156] on button at bounding box center [170, 153] width 9 height 9
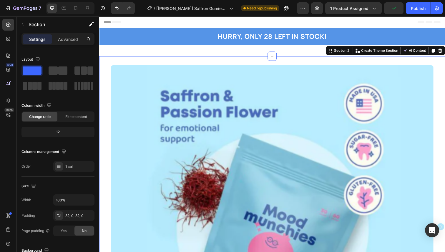
drag, startPoint x: 302, startPoint y: 59, endPoint x: 302, endPoint y: -38, distance: 96.9
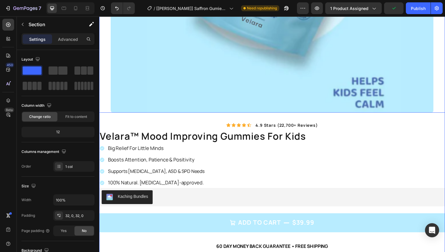
scroll to position [241, 0]
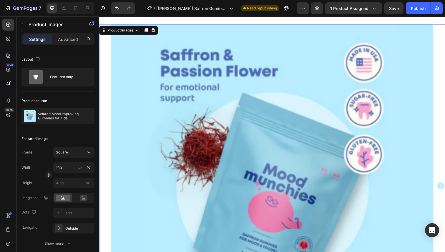
scroll to position [0, 0]
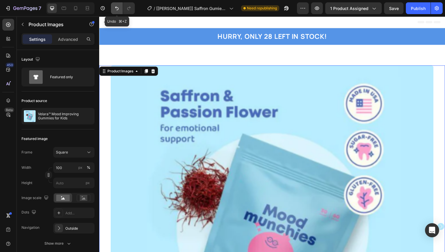
click at [120, 10] on button "Undo/Redo" at bounding box center [117, 8] width 12 height 12
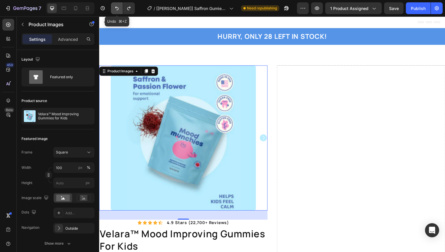
click at [120, 10] on button "Undo/Redo" at bounding box center [117, 8] width 12 height 12
click at [115, 10] on icon "Undo/Redo" at bounding box center [117, 8] width 6 height 6
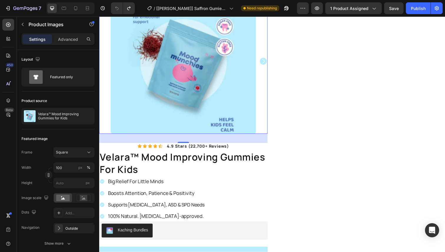
scroll to position [78, 0]
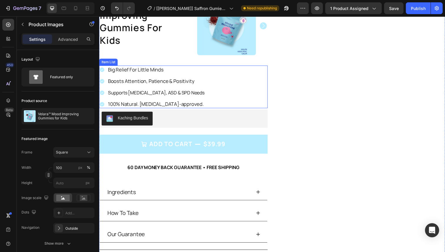
scroll to position [0, 0]
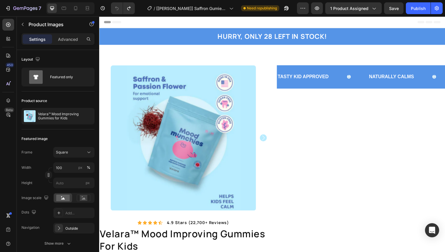
click at [101, 115] on div at bounding box center [185, 141] width 172 height 148
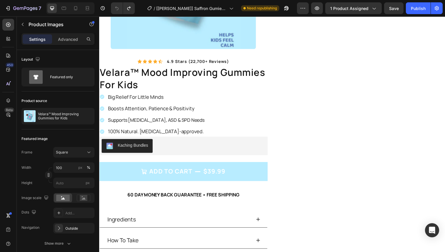
scroll to position [241, 0]
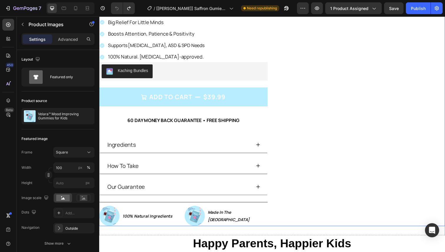
click at [308, 193] on div "TASTY KID APPROVED Text Block NATURALLY CALMS Text Block IMPROVE FOCUS Text Blo…" at bounding box center [367, 28] width 172 height 406
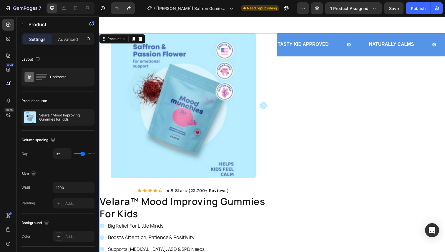
scroll to position [0, 0]
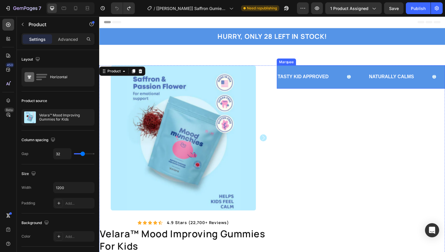
click at [328, 86] on div "TASTY KID APPROVED Text Block NATURALLY CALMS Text Block IMPROVE FOCUS Text Blo…" at bounding box center [367, 79] width 172 height 24
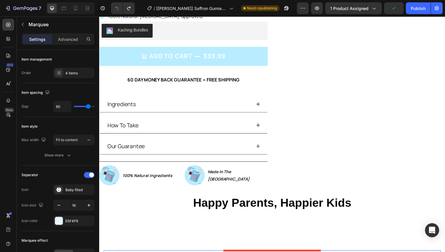
scroll to position [318, 0]
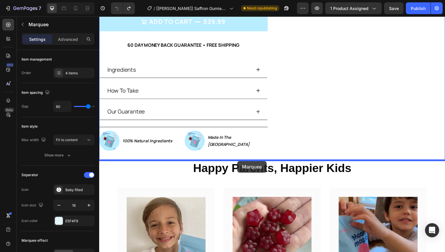
drag, startPoint x: 285, startPoint y: 62, endPoint x: 240, endPoint y: 164, distance: 111.9
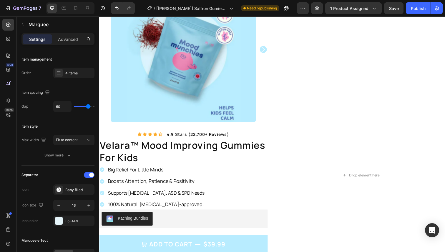
scroll to position [74, 0]
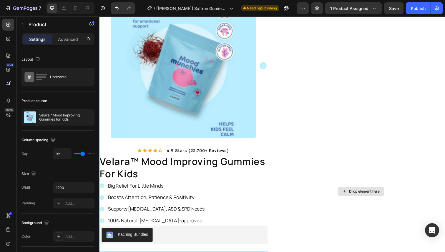
click at [334, 123] on div "Drop element here" at bounding box center [367, 196] width 172 height 406
click at [270, 119] on div at bounding box center [185, 67] width 172 height 148
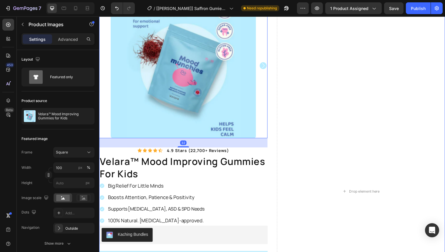
click at [274, 162] on div "Product Images 32 Icon Icon Icon Icon Icon Icon List 4.9 stars (22,700+ reviews…" at bounding box center [276, 196] width 354 height 406
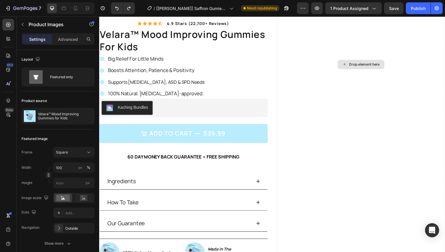
scroll to position [123, 0]
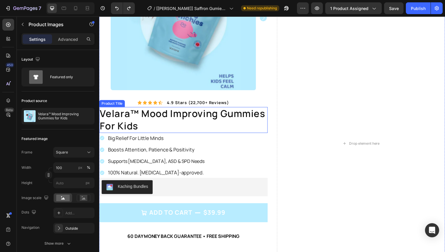
click at [262, 127] on h1 "velara™ mood improving gummies for kids" at bounding box center [185, 122] width 172 height 27
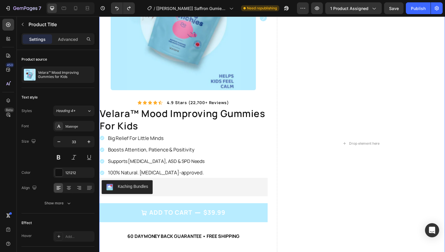
click at [277, 110] on div "Product Images Icon Icon Icon Icon Icon Icon List 4.9 stars (22,700+ reviews) T…" at bounding box center [276, 147] width 354 height 406
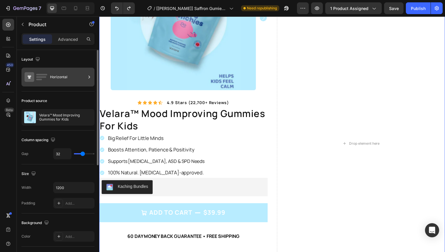
click at [63, 83] on div "Horizontal" at bounding box center [68, 77] width 36 height 14
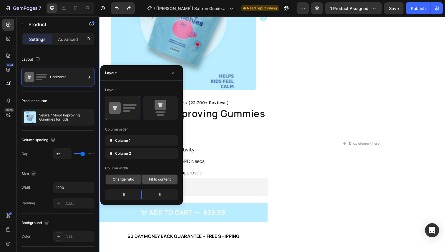
click at [164, 181] on span "Fit to content" at bounding box center [160, 179] width 22 height 5
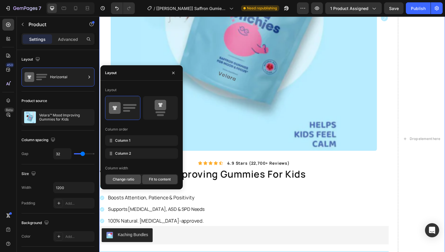
click at [130, 180] on span "Change ratio" at bounding box center [124, 179] width 22 height 5
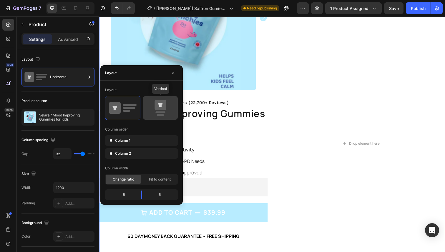
click at [164, 103] on icon at bounding box center [160, 105] width 11 height 10
type input "16"
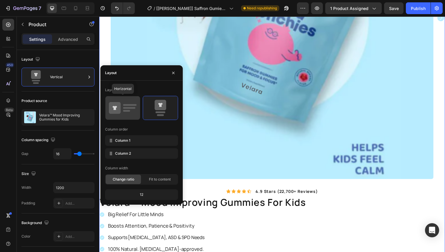
click at [110, 118] on div at bounding box center [122, 108] width 35 height 24
type input "32"
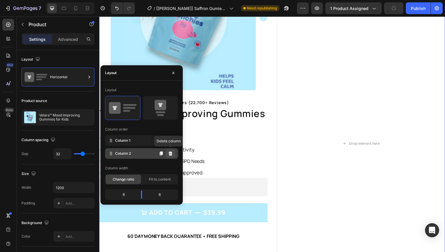
click at [171, 155] on icon at bounding box center [171, 154] width 4 height 4
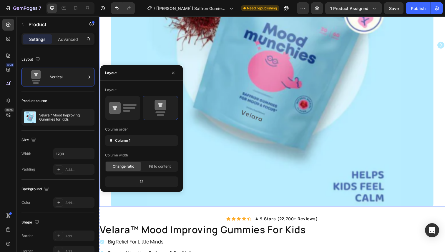
scroll to position [158, 0]
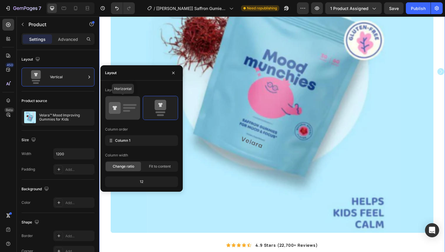
click at [125, 105] on rect at bounding box center [130, 105] width 14 height 2
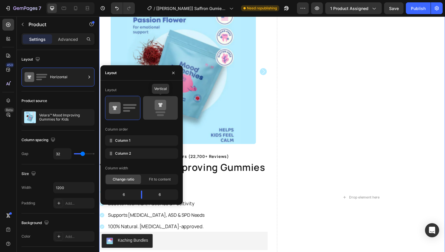
click at [151, 107] on icon at bounding box center [161, 108] width 28 height 16
type input "16"
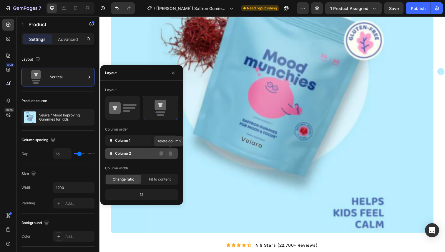
click at [170, 154] on icon at bounding box center [171, 154] width 4 height 4
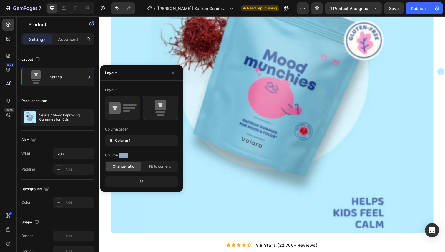
click at [170, 154] on div "Column width" at bounding box center [141, 155] width 73 height 9
click at [127, 109] on rect at bounding box center [129, 108] width 12 height 2
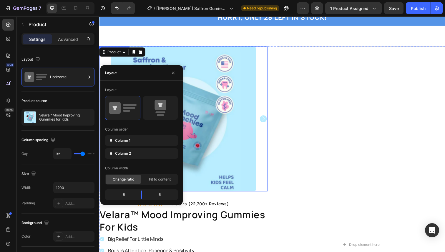
scroll to position [0, 0]
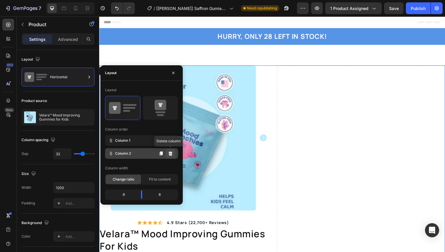
click at [172, 153] on icon at bounding box center [170, 153] width 5 height 5
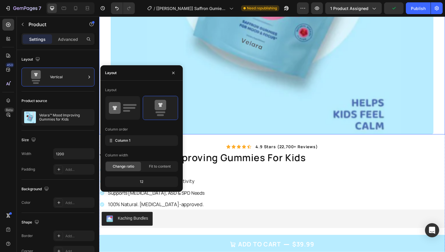
scroll to position [283, 0]
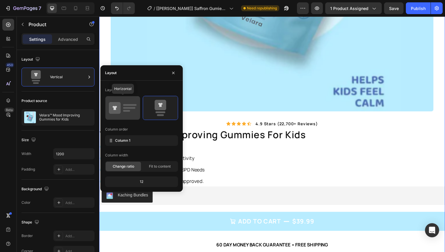
click at [125, 109] on icon at bounding box center [123, 108] width 28 height 16
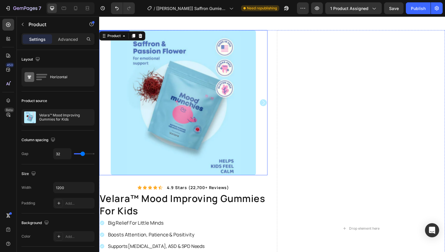
scroll to position [0, 0]
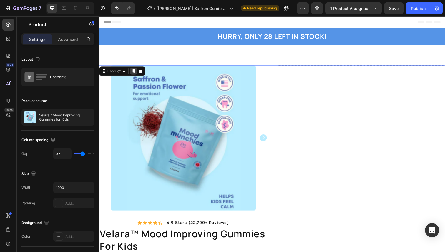
click at [134, 73] on icon at bounding box center [134, 72] width 3 height 4
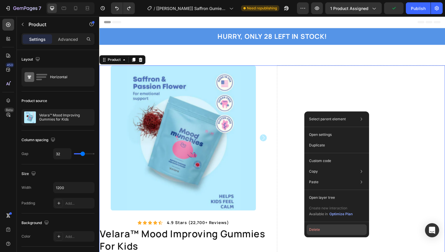
click at [316, 229] on button "Delete" at bounding box center [337, 230] width 60 height 11
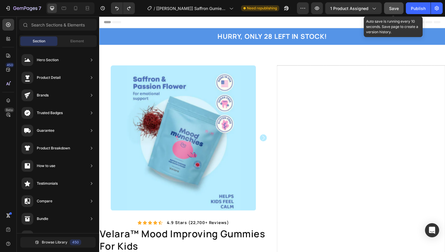
click at [396, 11] on button "Save" at bounding box center [393, 8] width 19 height 12
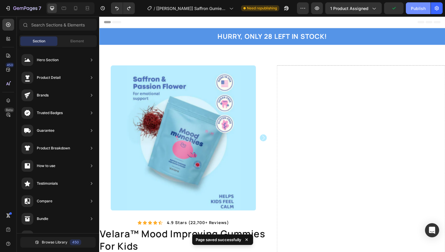
click at [415, 13] on button "Publish" at bounding box center [418, 8] width 25 height 12
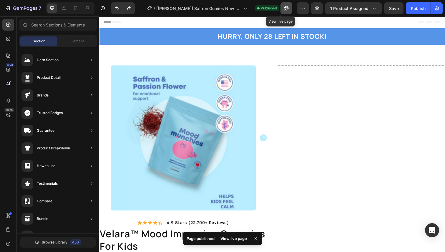
click at [284, 6] on icon "button" at bounding box center [287, 8] width 6 height 6
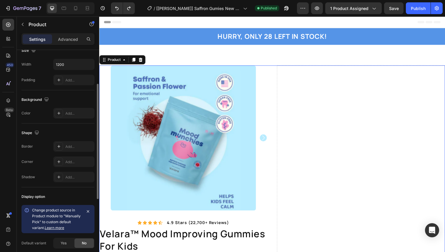
scroll to position [197, 0]
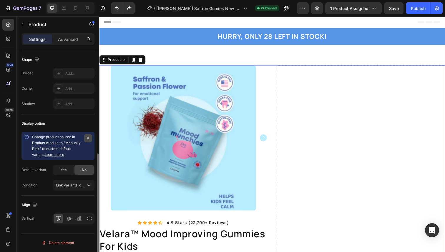
click at [90, 141] on icon "button" at bounding box center [88, 138] width 5 height 5
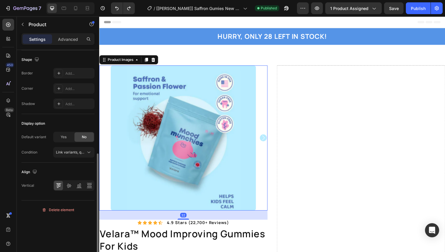
scroll to position [0, 0]
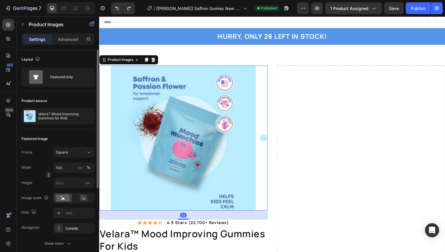
click at [261, 162] on div at bounding box center [185, 141] width 172 height 148
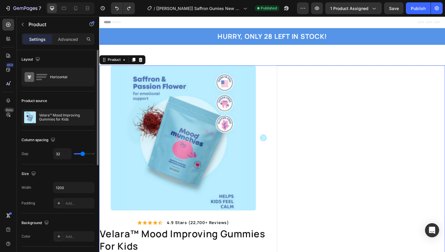
click at [72, 41] on p "Advanced" at bounding box center [68, 39] width 20 height 6
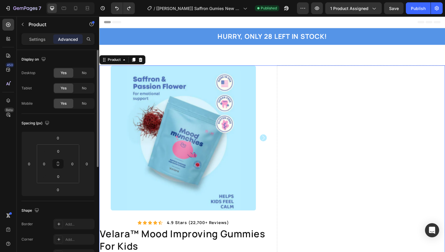
click at [43, 38] on p "Settings" at bounding box center [37, 39] width 16 height 6
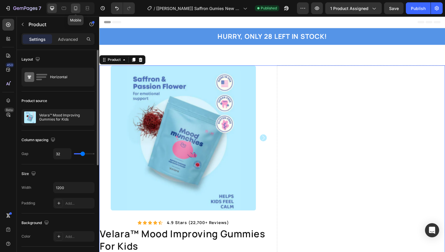
click at [77, 10] on icon at bounding box center [76, 8] width 6 height 6
type input "0"
type input "100%"
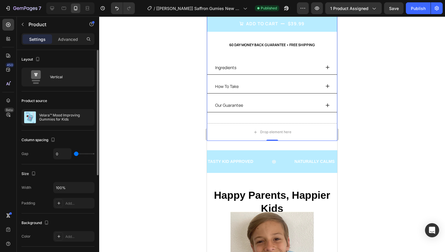
scroll to position [244, 0]
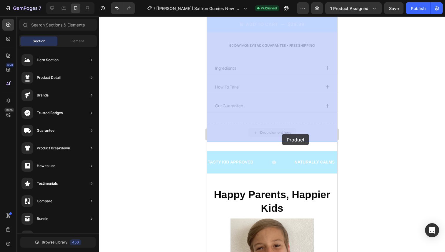
drag, startPoint x: 293, startPoint y: 134, endPoint x: 282, endPoint y: 134, distance: 10.6
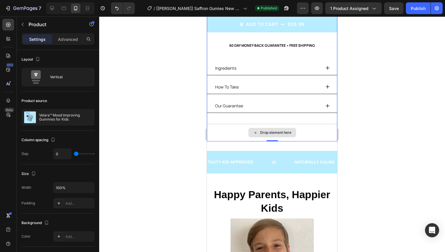
click at [282, 134] on div "Drop element here" at bounding box center [275, 133] width 31 height 5
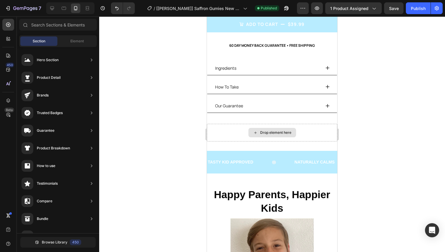
click at [282, 134] on div "Drop element here" at bounding box center [275, 133] width 31 height 5
click at [255, 133] on icon at bounding box center [255, 133] width 2 height 2
click at [245, 131] on div "Drop element here" at bounding box center [272, 133] width 131 height 18
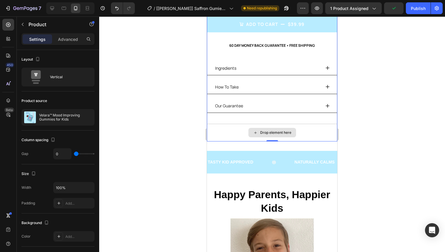
click at [245, 131] on div "Drop element here" at bounding box center [272, 133] width 131 height 18
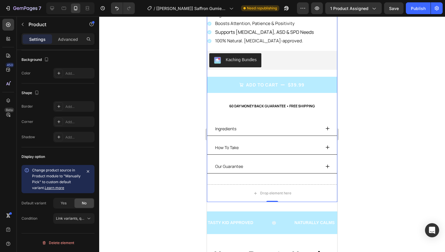
scroll to position [185, 0]
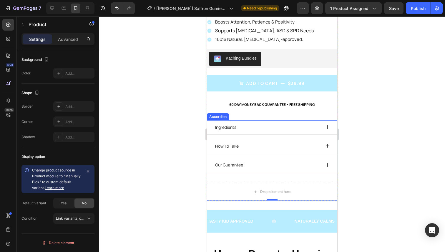
click at [251, 163] on div "Our Guarantee" at bounding box center [267, 165] width 106 height 9
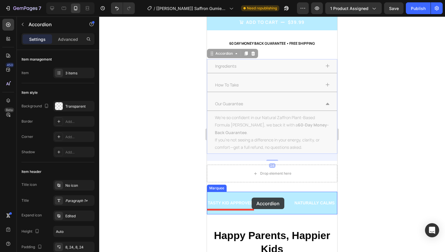
scroll to position [253, 0]
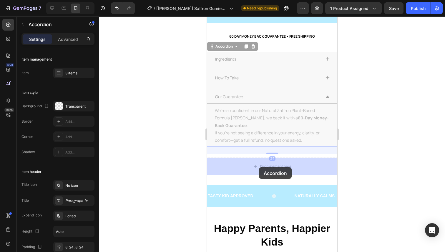
drag, startPoint x: 258, startPoint y: 131, endPoint x: 259, endPoint y: 168, distance: 37.1
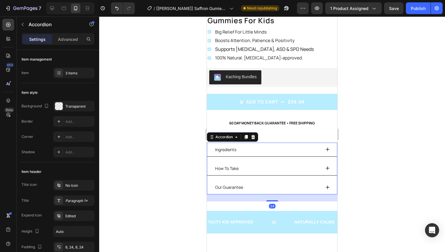
scroll to position [141, 0]
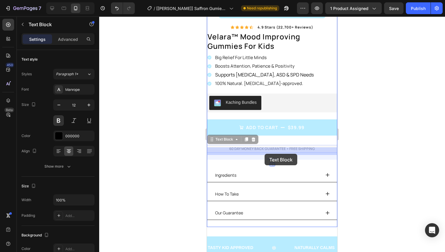
drag, startPoint x: 266, startPoint y: 148, endPoint x: 265, endPoint y: 154, distance: 5.7
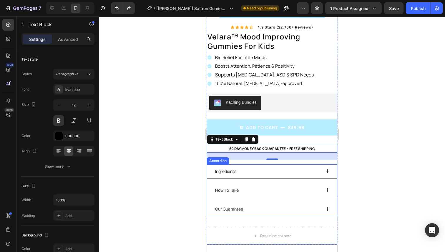
click at [257, 175] on div "Ingredients" at bounding box center [267, 171] width 106 height 9
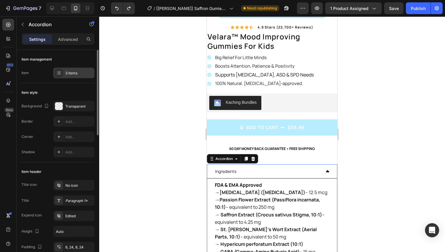
click at [73, 68] on div "3 items" at bounding box center [73, 73] width 41 height 11
click at [155, 177] on div at bounding box center [272, 134] width 346 height 236
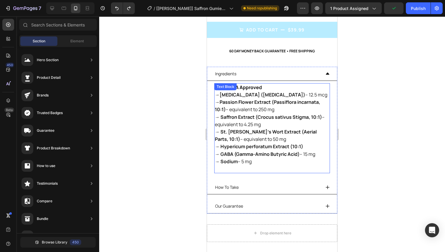
scroll to position [245, 0]
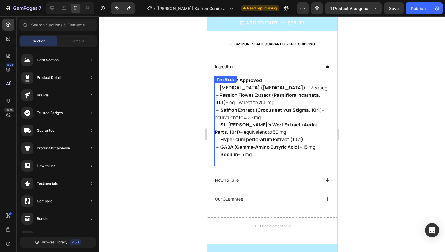
click at [262, 68] on div "Ingredients" at bounding box center [267, 66] width 106 height 9
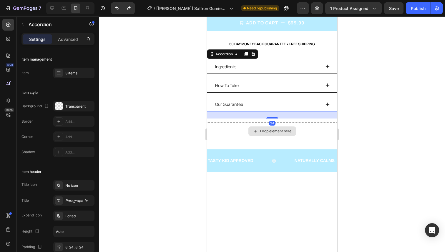
click at [239, 134] on div "Drop element here" at bounding box center [272, 132] width 131 height 18
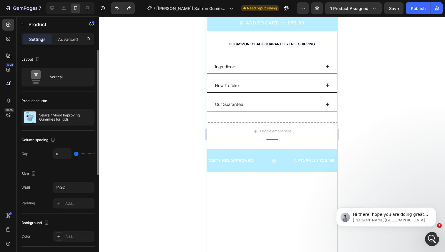
scroll to position [0, 0]
click at [67, 40] on p "Advanced" at bounding box center [68, 39] width 20 height 6
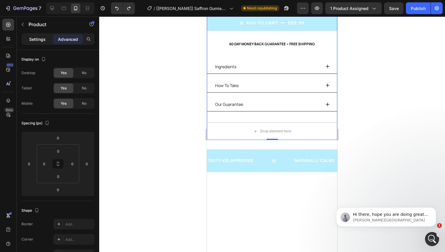
click at [38, 37] on p "Settings" at bounding box center [37, 39] width 16 height 6
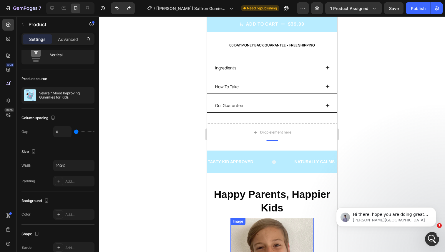
scroll to position [242, 0]
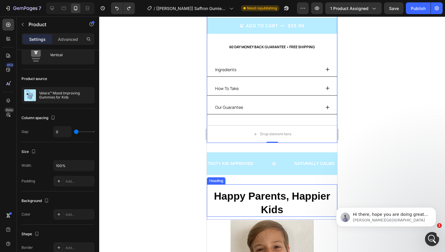
click at [211, 201] on h2 "Happy Parents, Happier Kids" at bounding box center [272, 203] width 131 height 28
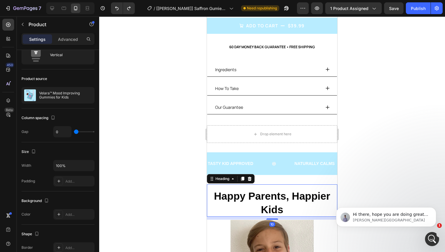
scroll to position [0, 0]
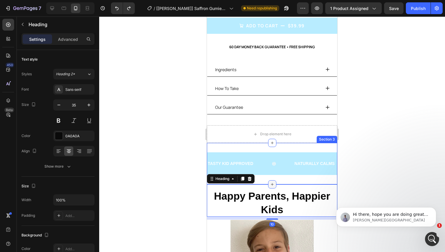
click at [269, 184] on div at bounding box center [272, 185] width 8 height 8
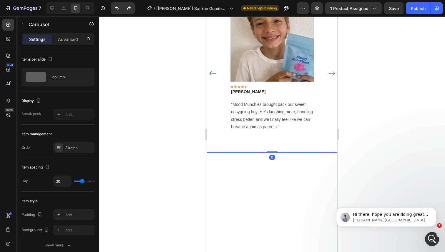
scroll to position [515, 0]
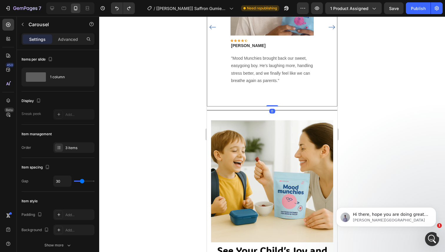
click at [212, 81] on div "Image Icon Icon Icon Icon Icon Row [PERSON_NAME] Text block Row "Mood Munchies …" at bounding box center [272, 27] width 131 height 159
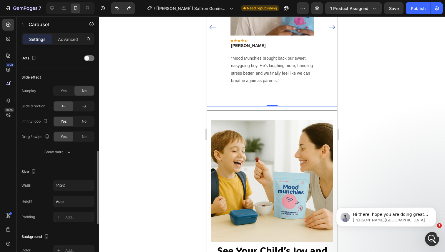
scroll to position [301, 0]
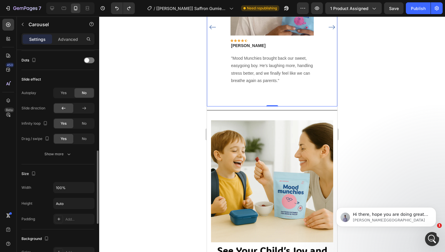
click at [65, 150] on button "Show more" at bounding box center [58, 154] width 73 height 11
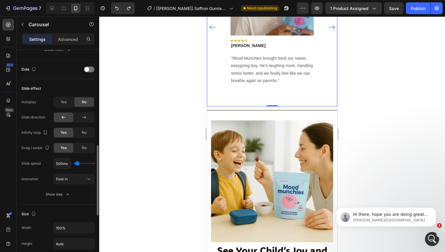
scroll to position [281, 0]
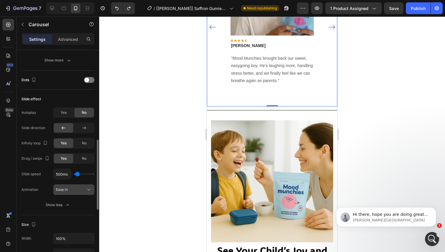
click at [70, 194] on button "Ease in" at bounding box center [73, 190] width 41 height 11
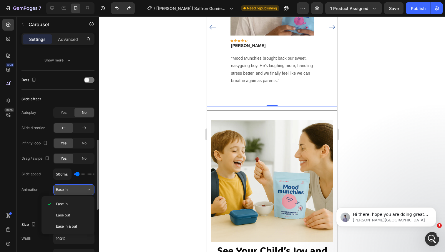
click at [70, 194] on button "Ease in" at bounding box center [73, 190] width 41 height 11
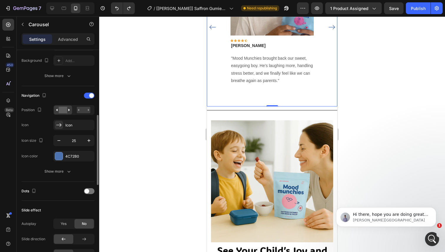
scroll to position [153, 0]
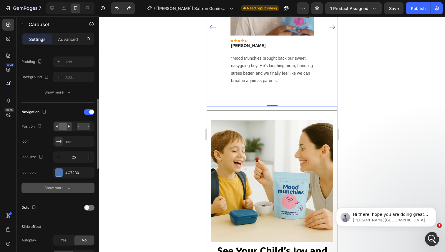
click at [62, 190] on div "Show more" at bounding box center [57, 188] width 27 height 6
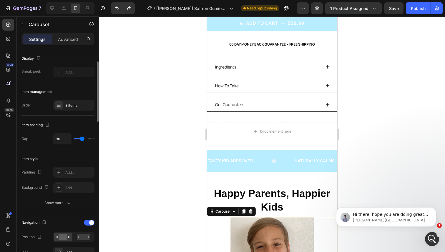
scroll to position [240, 0]
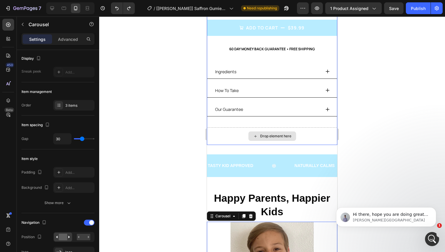
click at [263, 140] on div "Drop element here" at bounding box center [273, 136] width 48 height 9
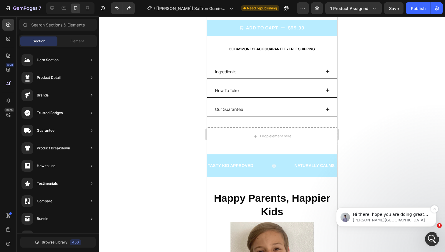
click at [374, 208] on div "Hi there, hope you are doing great. I would like to follow up with you regardin…" at bounding box center [386, 217] width 100 height 19
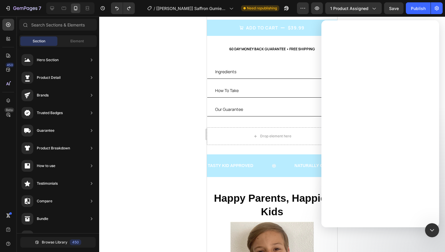
scroll to position [0, 0]
click at [376, 221] on div "Intercom Messenger" at bounding box center [381, 133] width 118 height 189
click at [369, 212] on div "Intercom Messenger" at bounding box center [381, 133] width 118 height 189
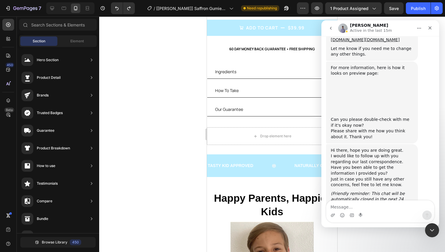
click at [368, 210] on textarea "Message…" at bounding box center [381, 206] width 108 height 10
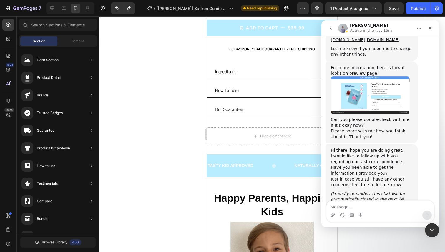
scroll to position [1250, 0]
type textarea "jello"
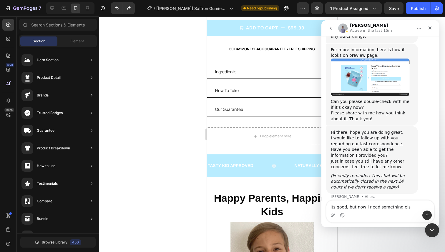
type textarea "its good, but now i need something else"
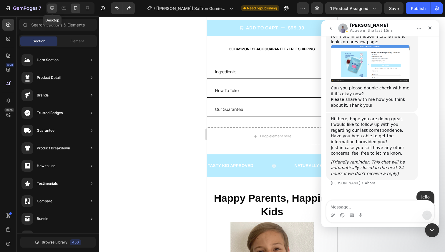
click at [54, 8] on icon at bounding box center [52, 8] width 6 height 6
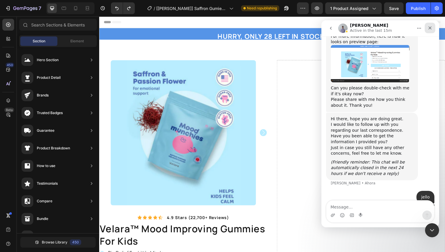
click at [427, 29] on div "Cerrar" at bounding box center [430, 28] width 11 height 11
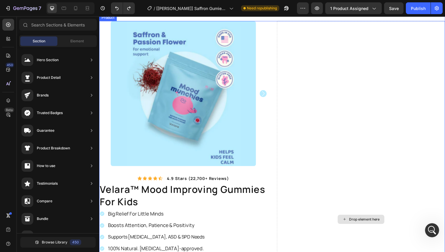
scroll to position [1281, 0]
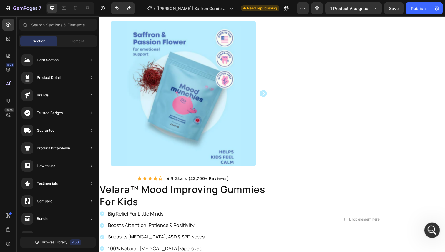
click at [426, 224] on div at bounding box center [433, 231] width 16 height 16
click at [427, 226] on div "Abrir Intercom Messenger" at bounding box center [431, 229] width 19 height 19
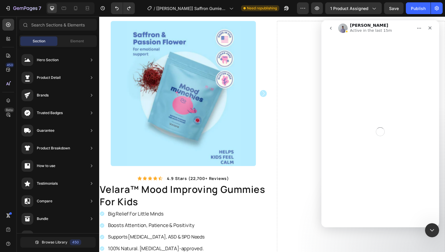
click at [373, 212] on div "Intercom Messenger" at bounding box center [381, 131] width 118 height 191
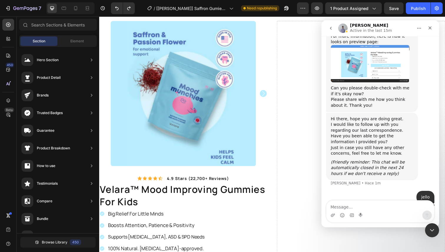
click at [374, 209] on textarea "Message…" at bounding box center [381, 206] width 108 height 10
click at [365, 205] on textarea "Message…" at bounding box center [381, 206] width 108 height 10
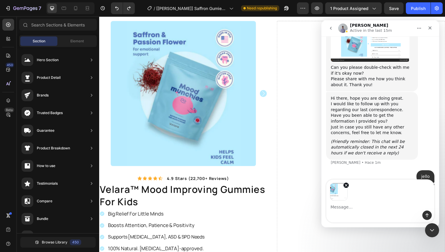
scroll to position [1302, 0]
type textarea "jow so i"
type textarea "how do i remove the side row"
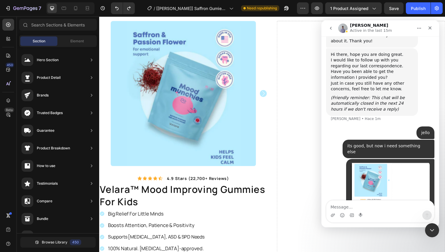
scroll to position [1350, 0]
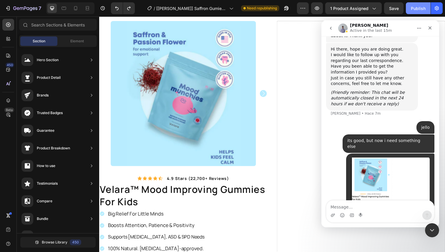
click at [419, 6] on div "Publish" at bounding box center [418, 8] width 15 height 6
click at [102, 11] on icon "button" at bounding box center [103, 8] width 6 height 6
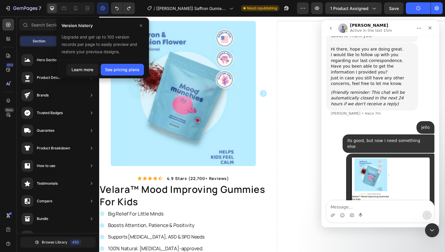
click at [103, 9] on icon "button" at bounding box center [103, 8] width 6 height 6
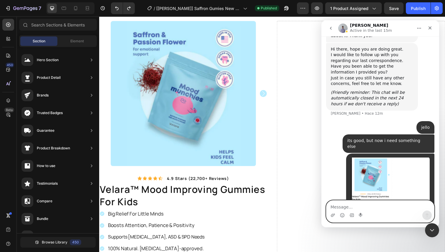
click at [381, 207] on textarea "Message…" at bounding box center [381, 206] width 108 height 10
type textarea "?"
